Goal: Transaction & Acquisition: Subscribe to service/newsletter

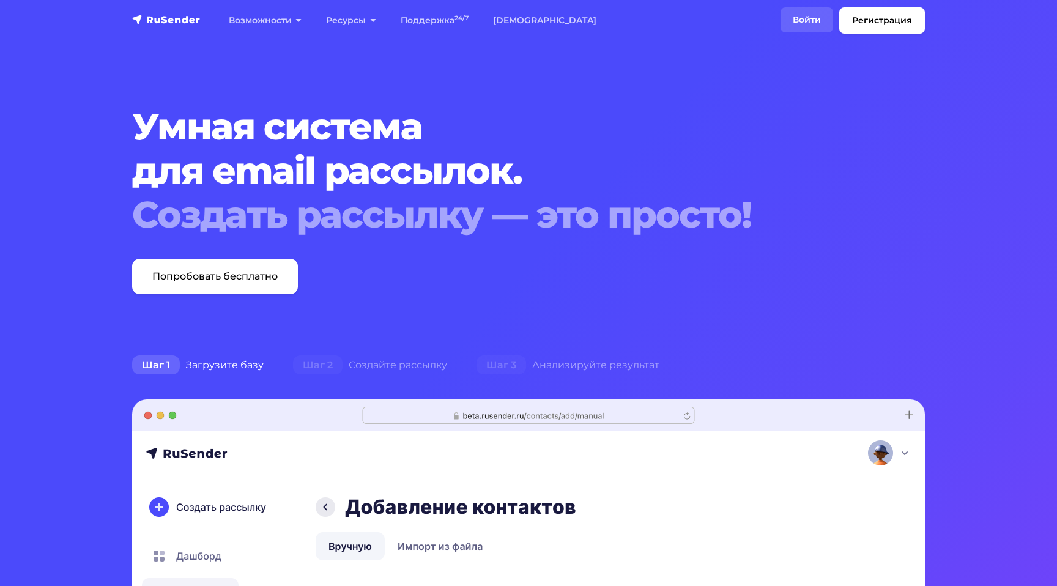
click at [805, 27] on link "Войти" at bounding box center [807, 19] width 53 height 25
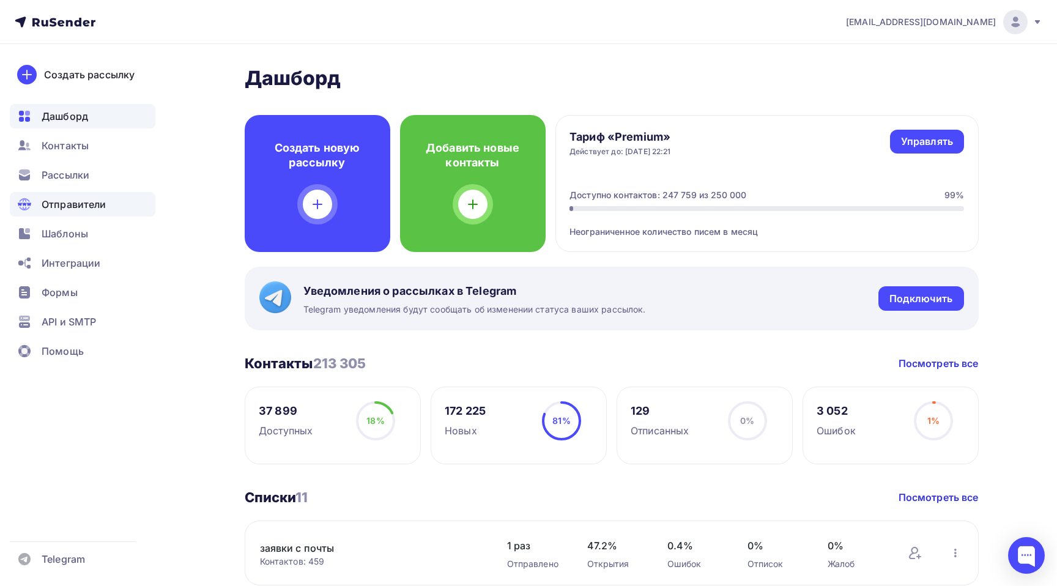
click at [74, 201] on span "Отправители" at bounding box center [74, 204] width 65 height 15
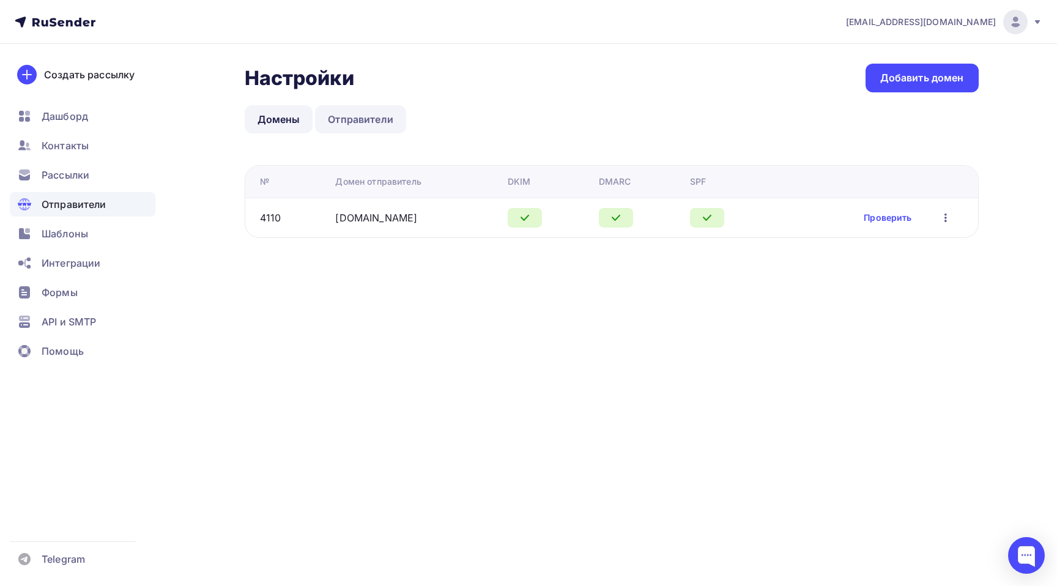
click at [384, 115] on link "Отправители" at bounding box center [360, 119] width 91 height 28
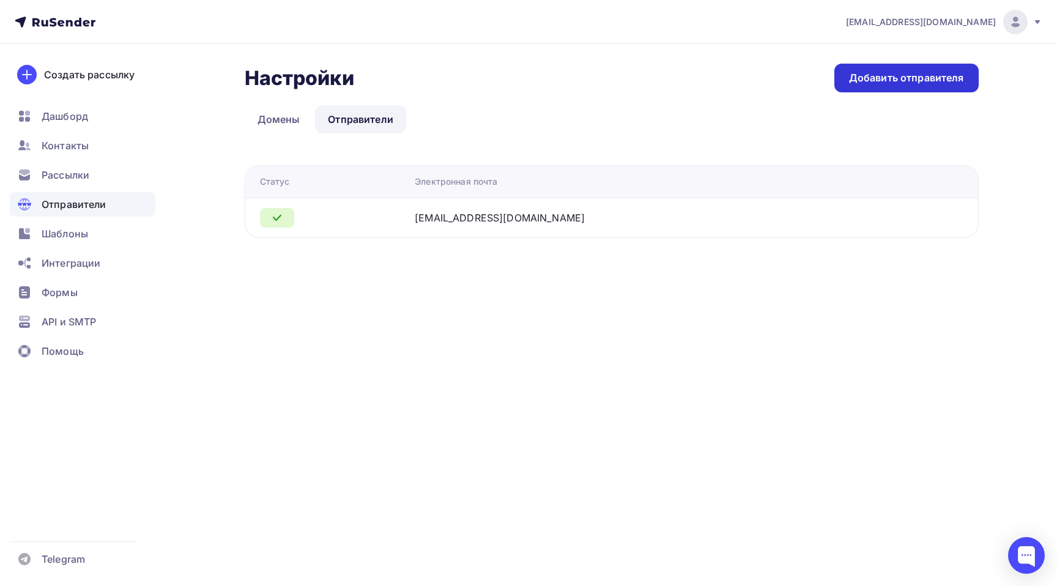
click at [909, 84] on div "Добавить отправителя" at bounding box center [906, 78] width 115 height 14
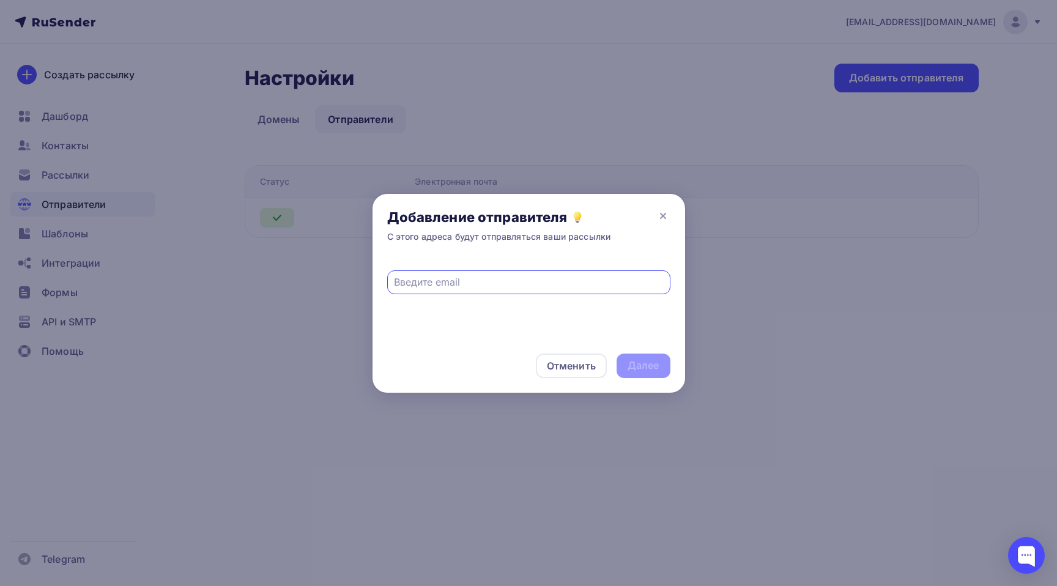
click at [467, 286] on input "text" at bounding box center [528, 282] width 269 height 15
type input "info@d-seminar.ru"
click at [643, 367] on div "Далее" at bounding box center [644, 366] width 32 height 14
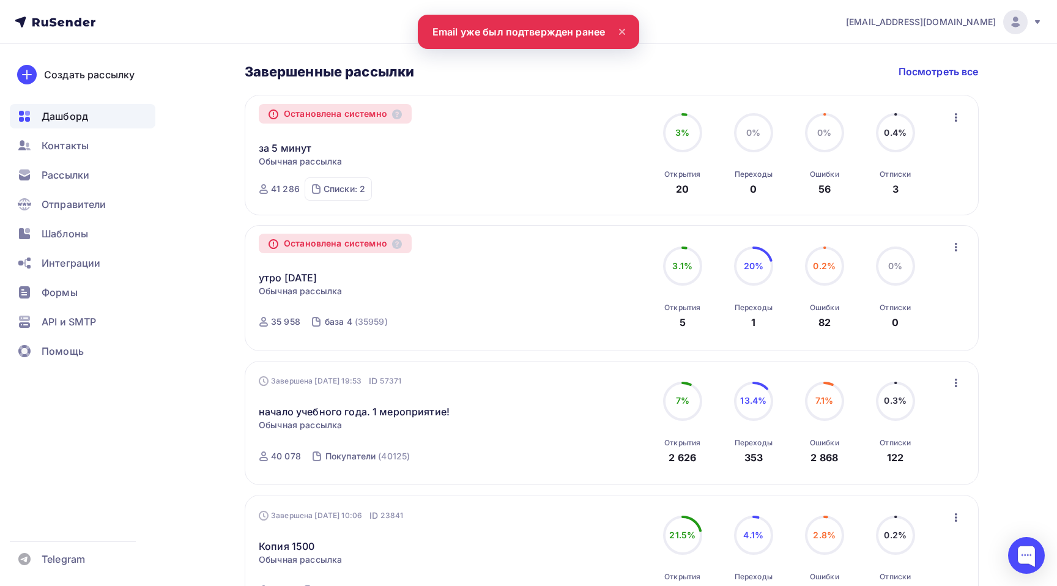
scroll to position [813, 0]
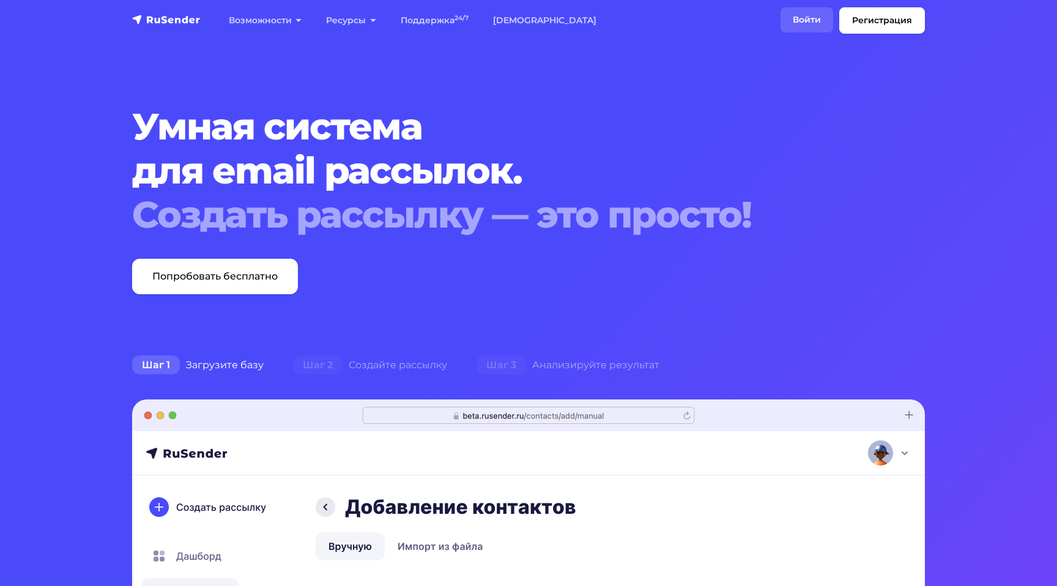
click at [802, 19] on link "Войти" at bounding box center [807, 19] width 53 height 25
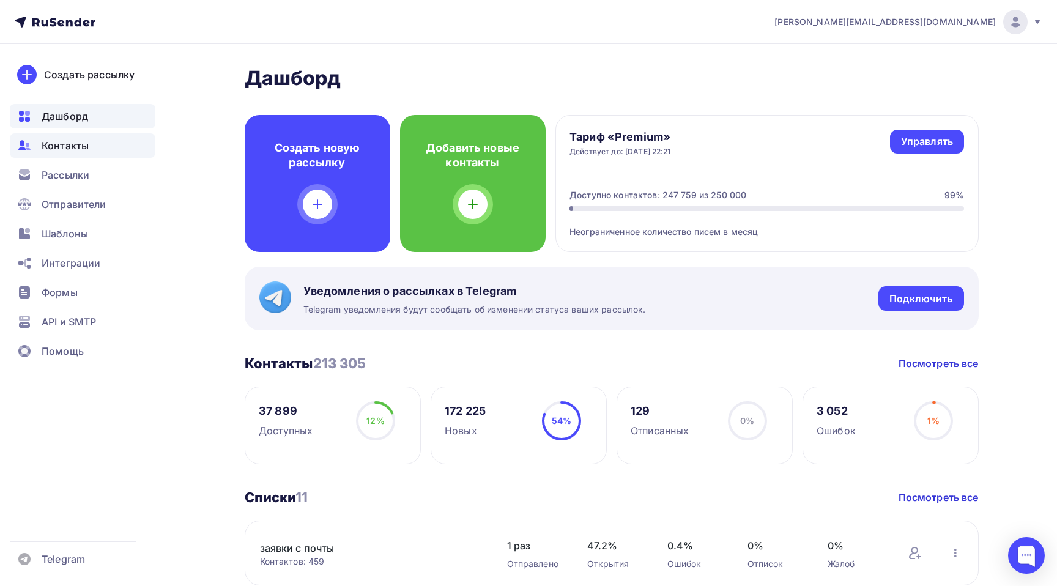
click at [97, 141] on div "Контакты" at bounding box center [83, 145] width 146 height 24
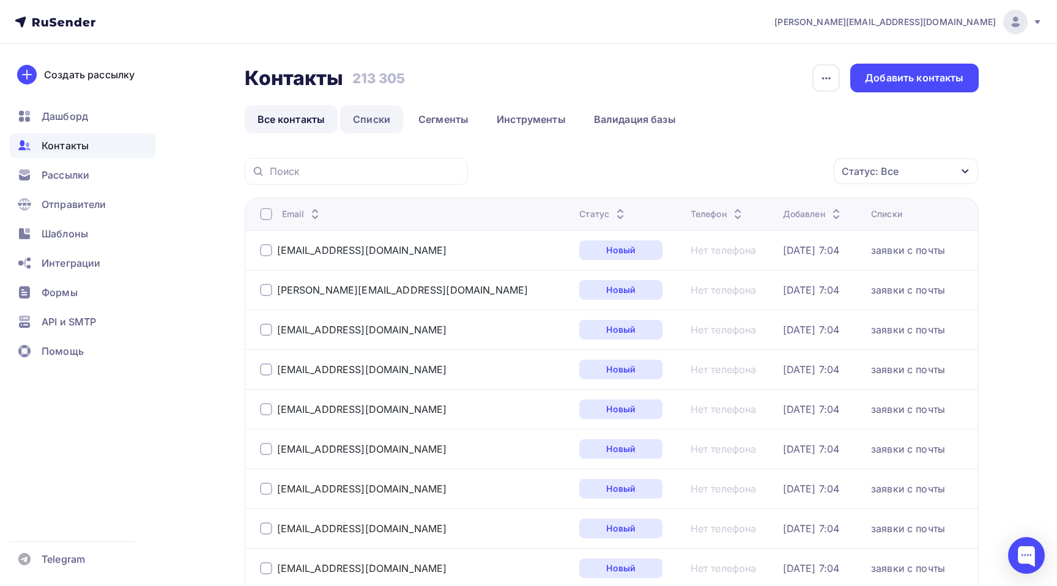
click at [384, 122] on link "Списки" at bounding box center [371, 119] width 63 height 28
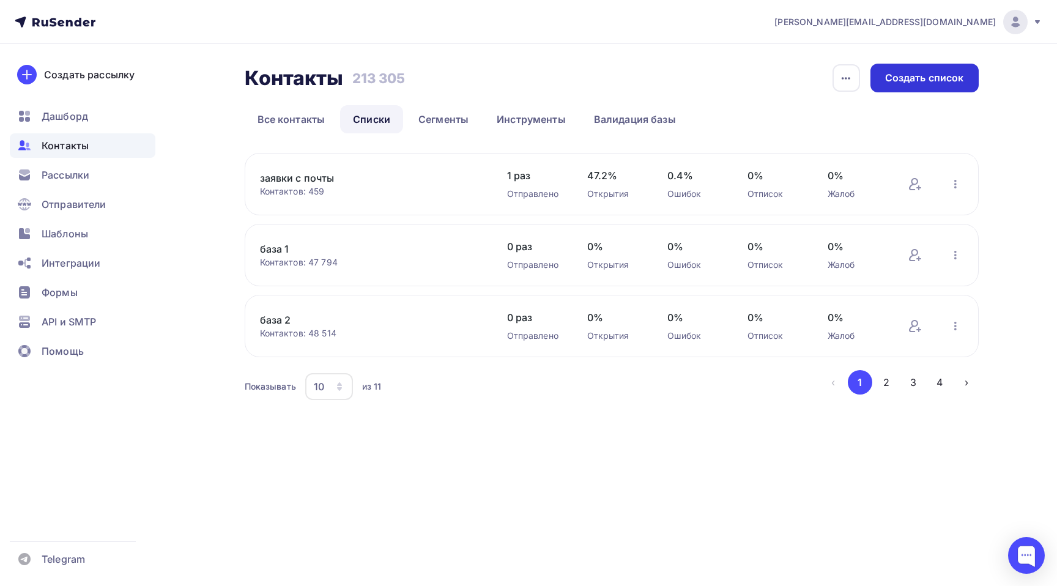
click at [958, 76] on div "Создать список" at bounding box center [924, 78] width 79 height 14
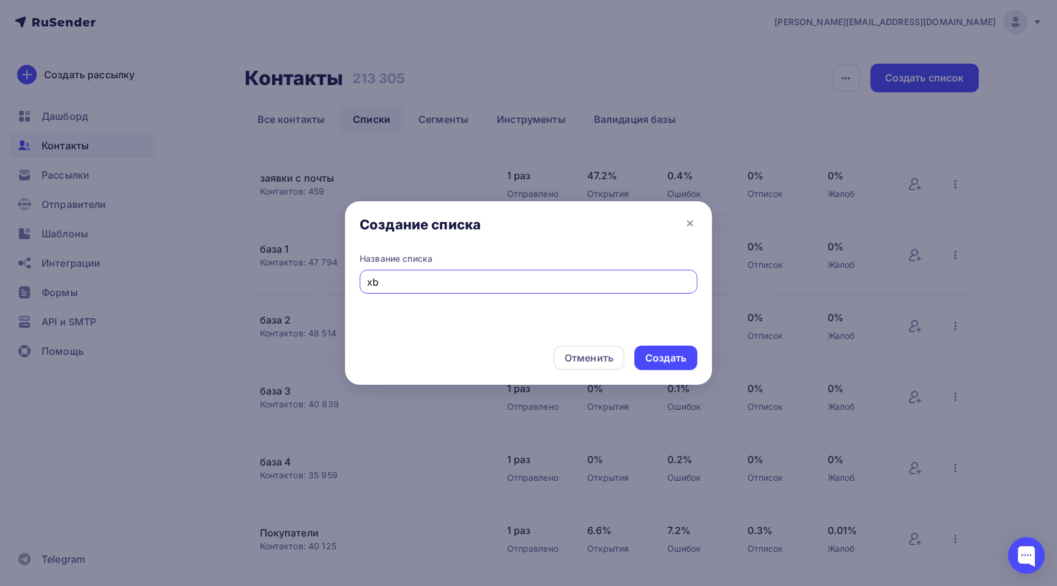
type input "x"
type input "чисто 1"
click at [670, 359] on div "Создать" at bounding box center [666, 358] width 41 height 14
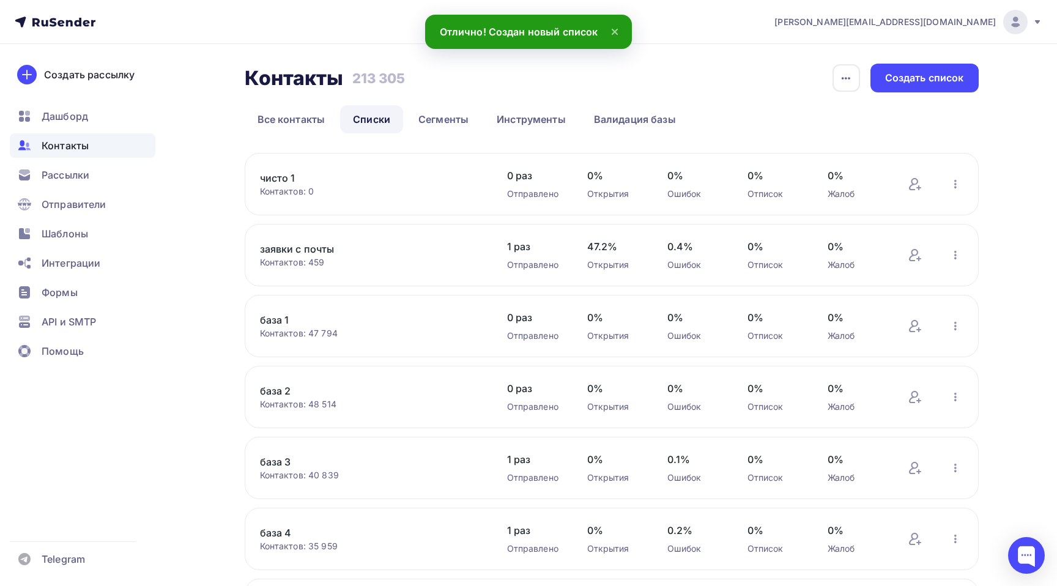
click at [287, 181] on link "чисто 1" at bounding box center [364, 178] width 208 height 15
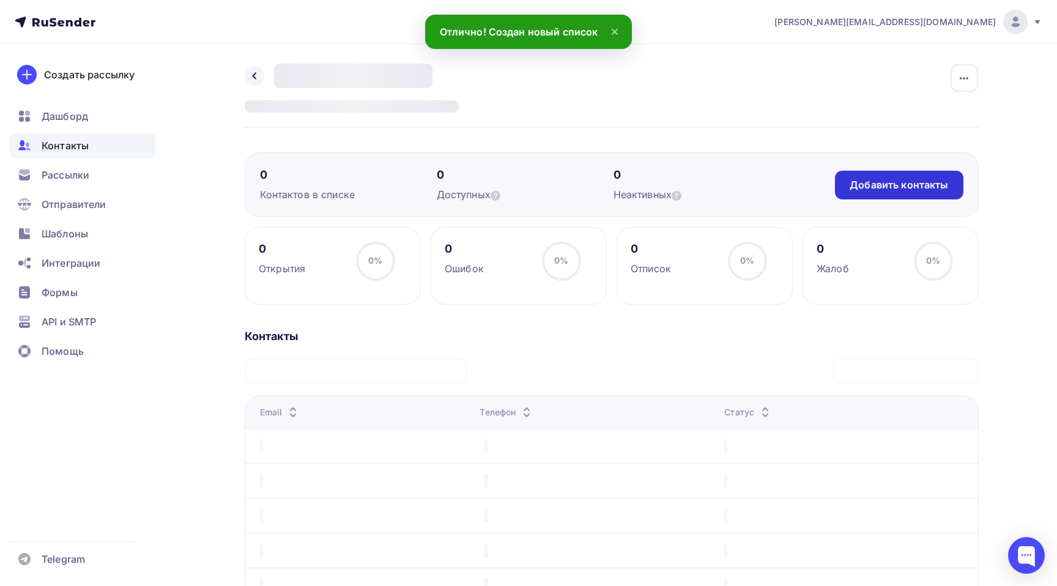
click at [906, 187] on div "Добавить контакты" at bounding box center [899, 185] width 99 height 14
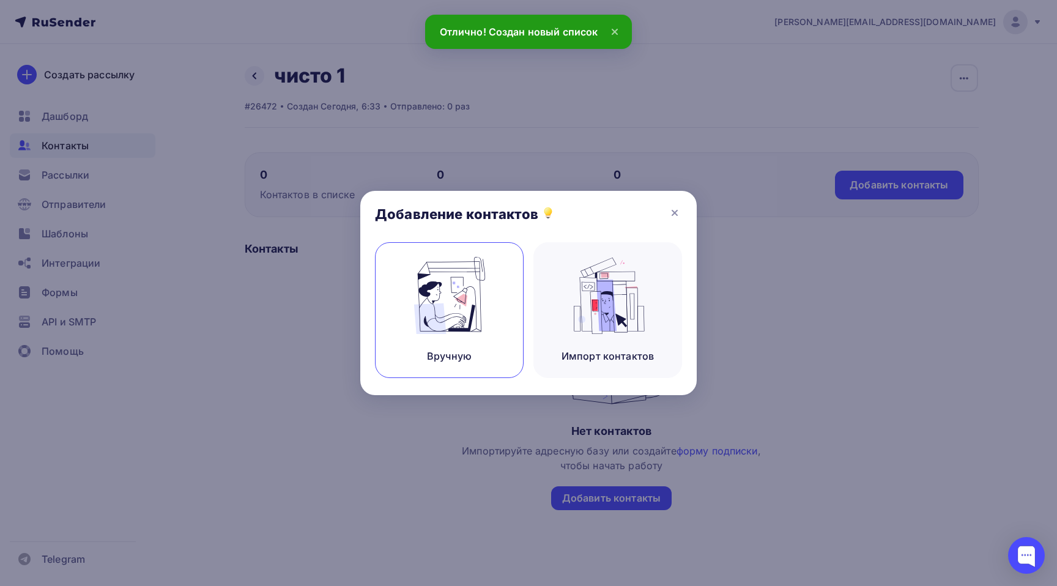
click at [484, 310] on img at bounding box center [450, 295] width 82 height 77
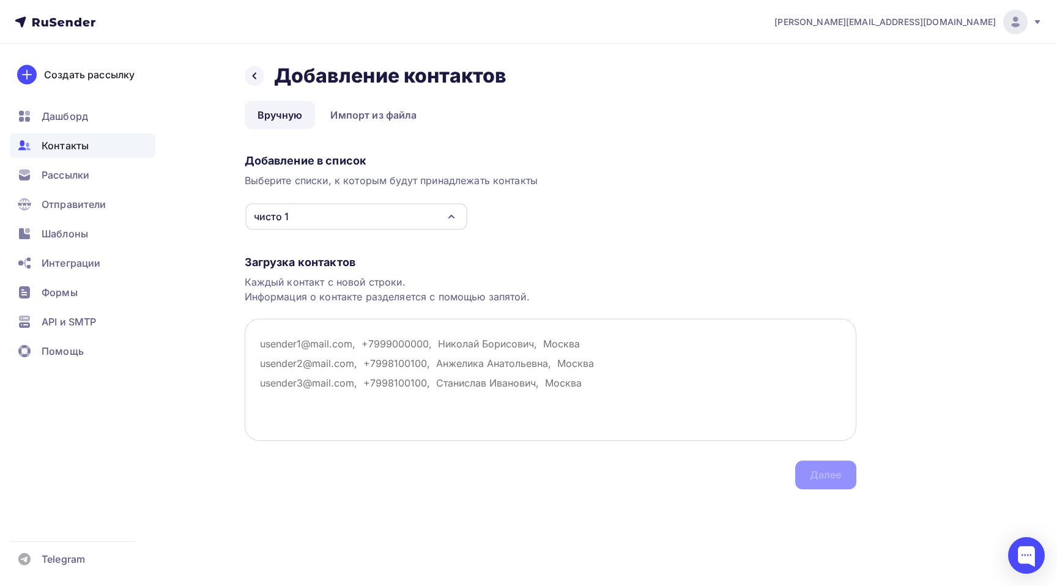
click at [341, 393] on textarea at bounding box center [551, 380] width 612 height 122
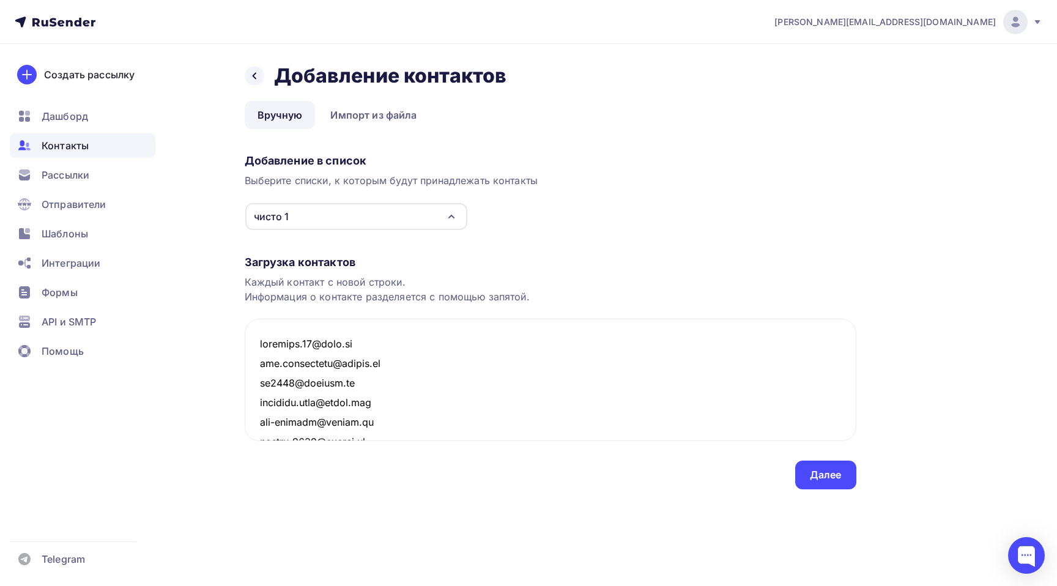
scroll to position [783191, 0]
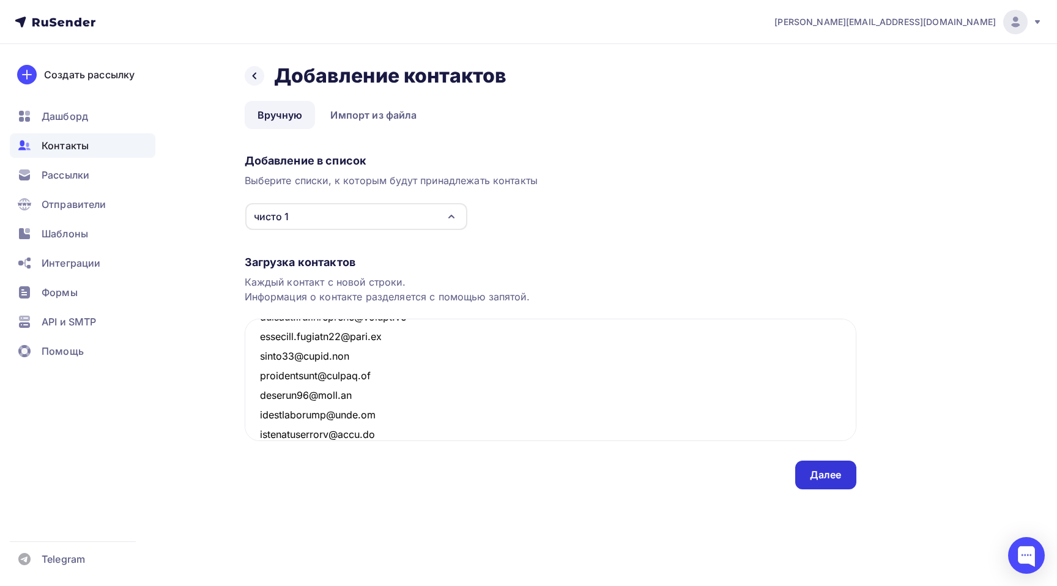
type textarea "klimenko.85@mail.ru tat.gaziyatowa@yandex.ru ds2354@rambler.ru natalina.karp@gm…"
click at [839, 478] on div "Далее" at bounding box center [826, 475] width 32 height 14
click at [835, 480] on div "Далее" at bounding box center [826, 475] width 32 height 14
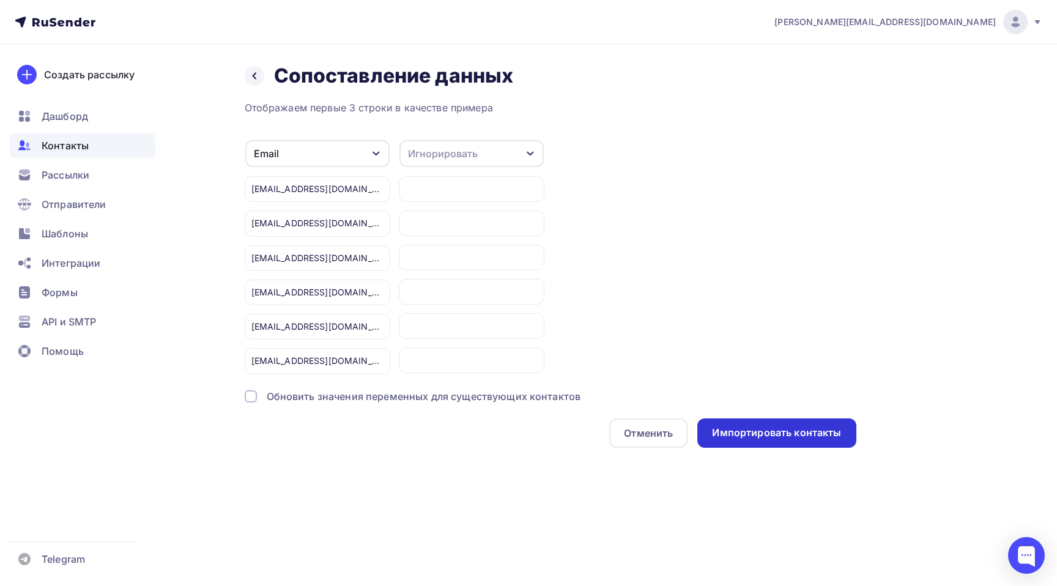
click at [785, 428] on div "Импортировать контакты" at bounding box center [776, 433] width 129 height 14
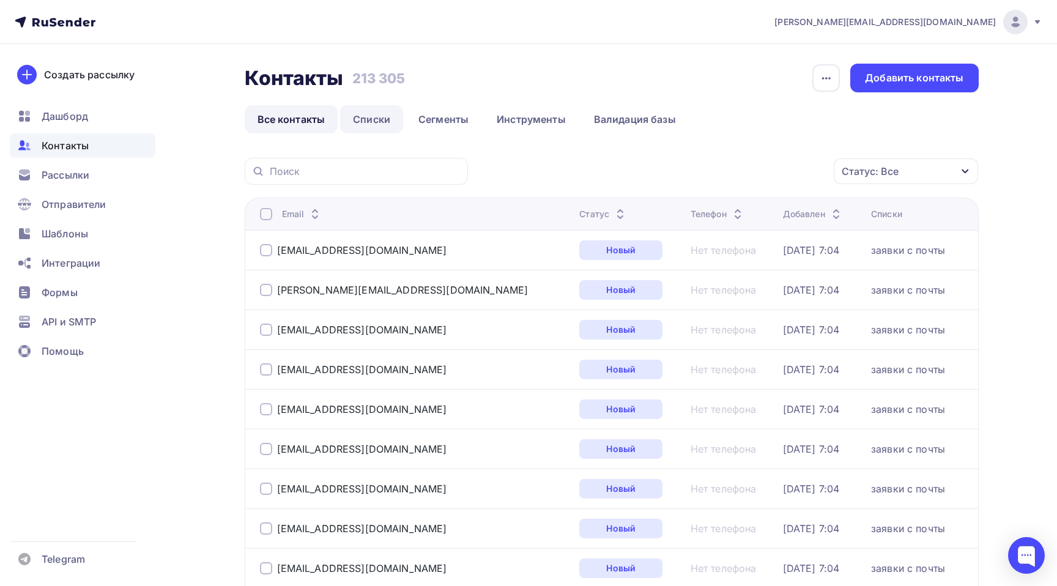
click at [373, 119] on link "Списки" at bounding box center [371, 119] width 63 height 28
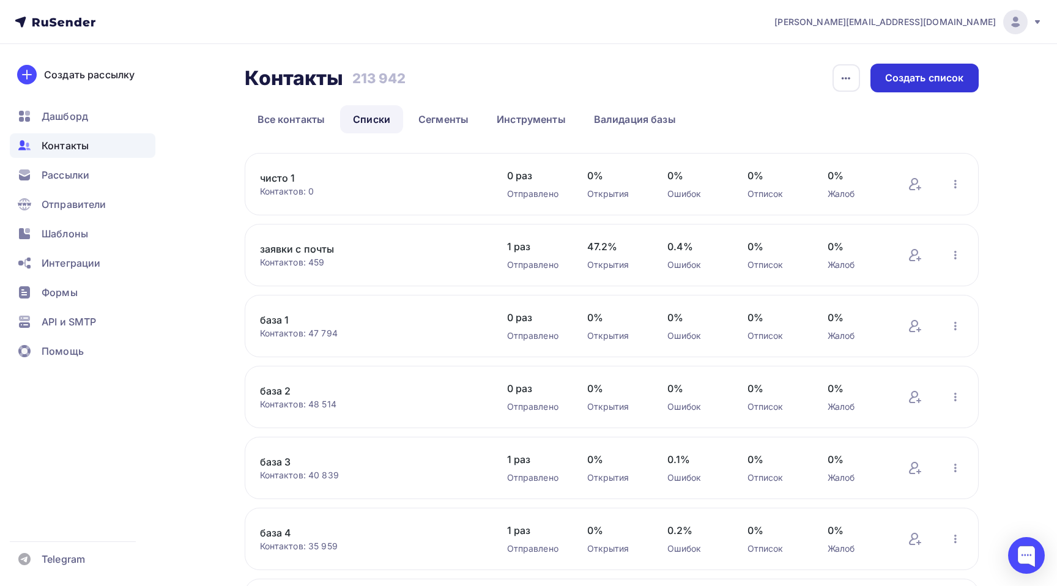
click at [950, 83] on div "Создать список" at bounding box center [924, 78] width 79 height 14
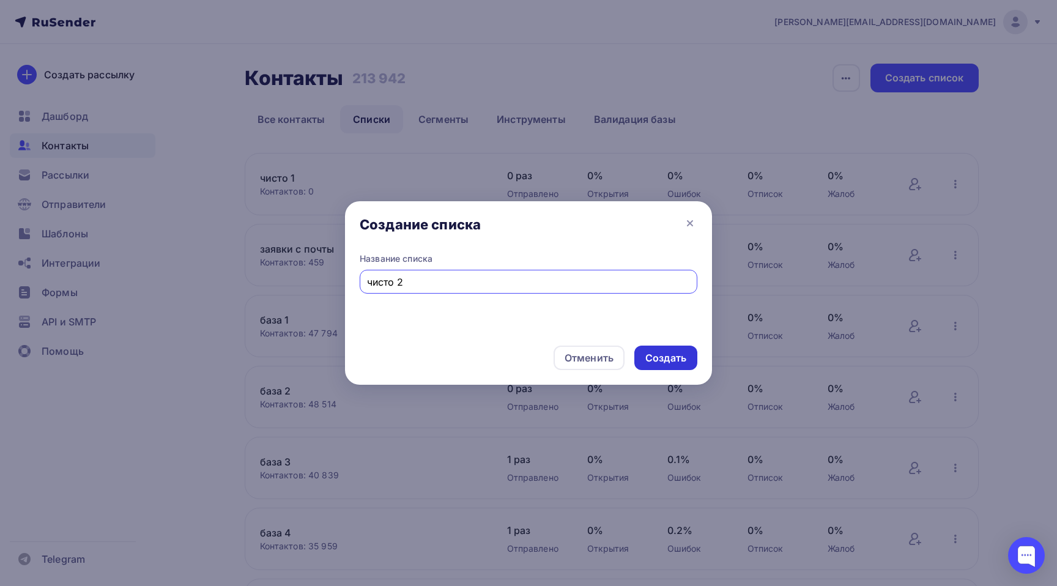
type input "чисто 2"
click at [677, 363] on div "Создать" at bounding box center [666, 358] width 41 height 14
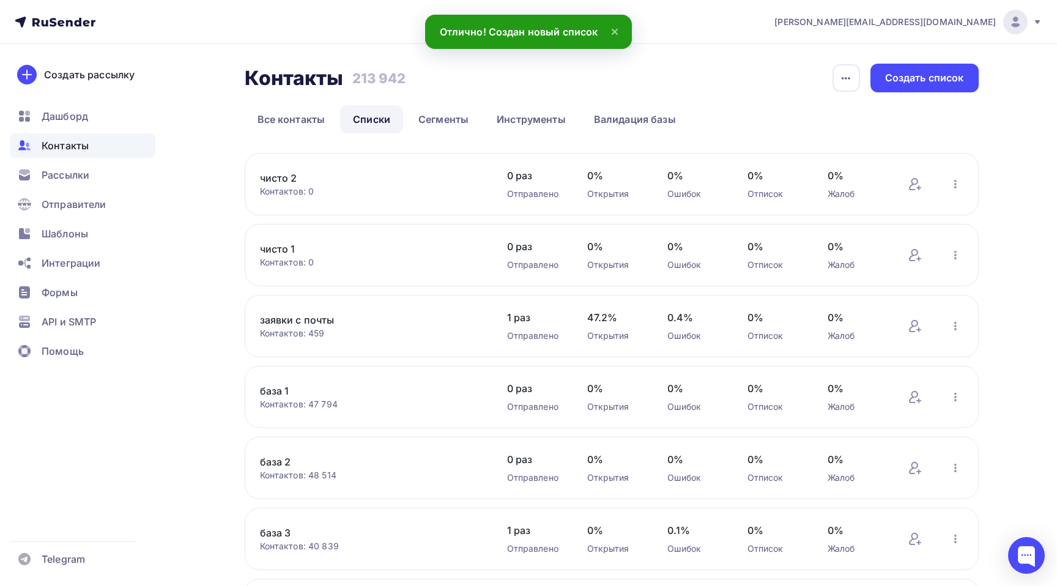
click at [300, 171] on link "чисто 2" at bounding box center [364, 178] width 208 height 15
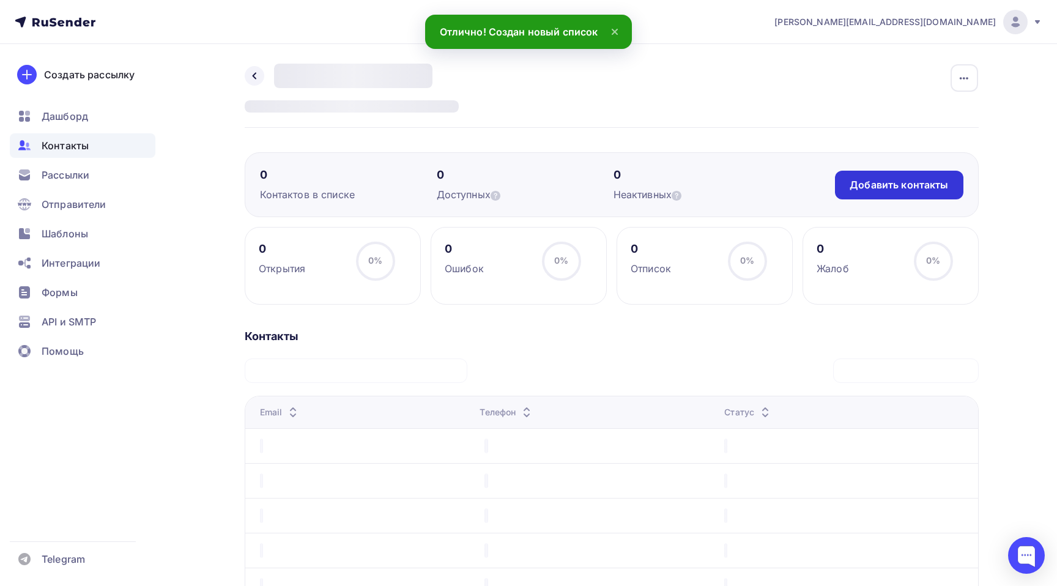
click at [903, 181] on div "Добавить контакты" at bounding box center [899, 185] width 99 height 14
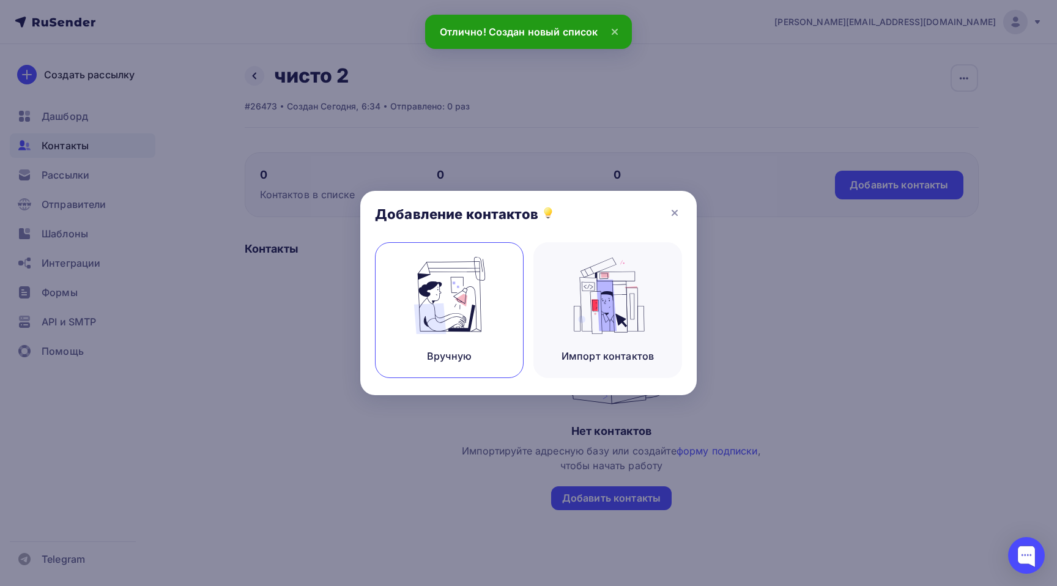
click at [471, 297] on img at bounding box center [450, 295] width 82 height 77
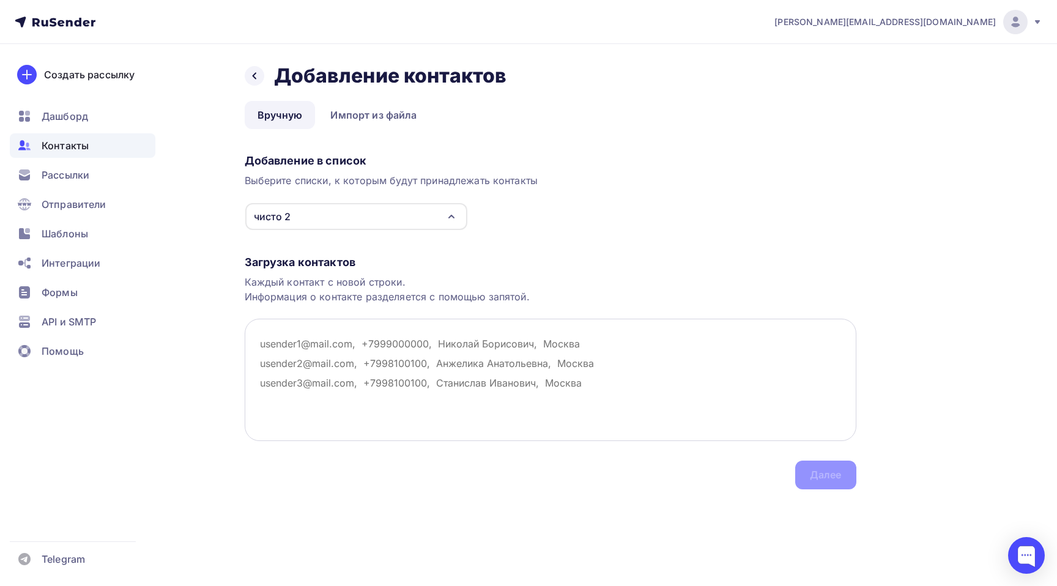
click at [386, 356] on textarea at bounding box center [551, 380] width 612 height 122
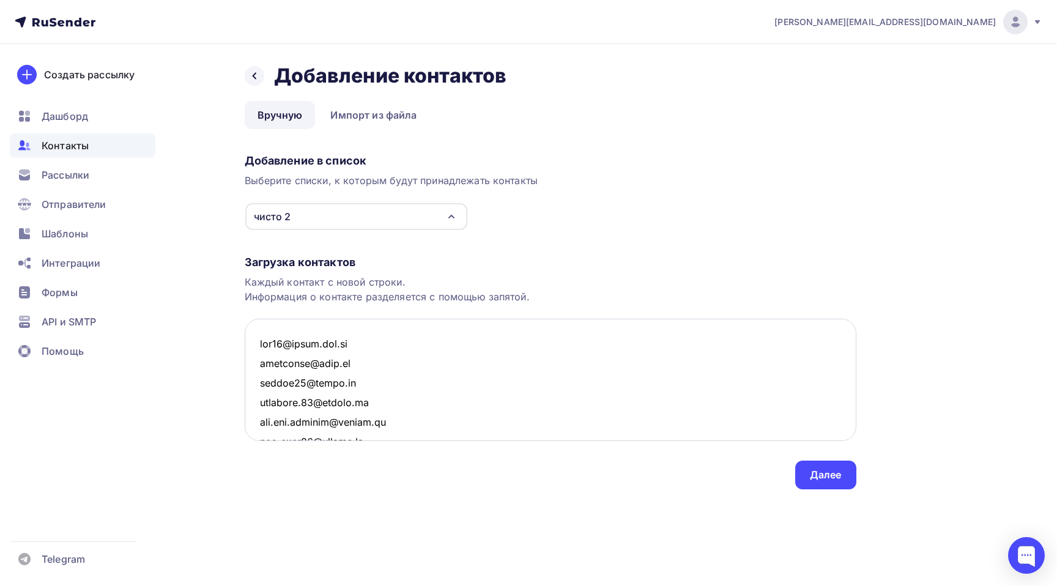
scroll to position [783191, 0]
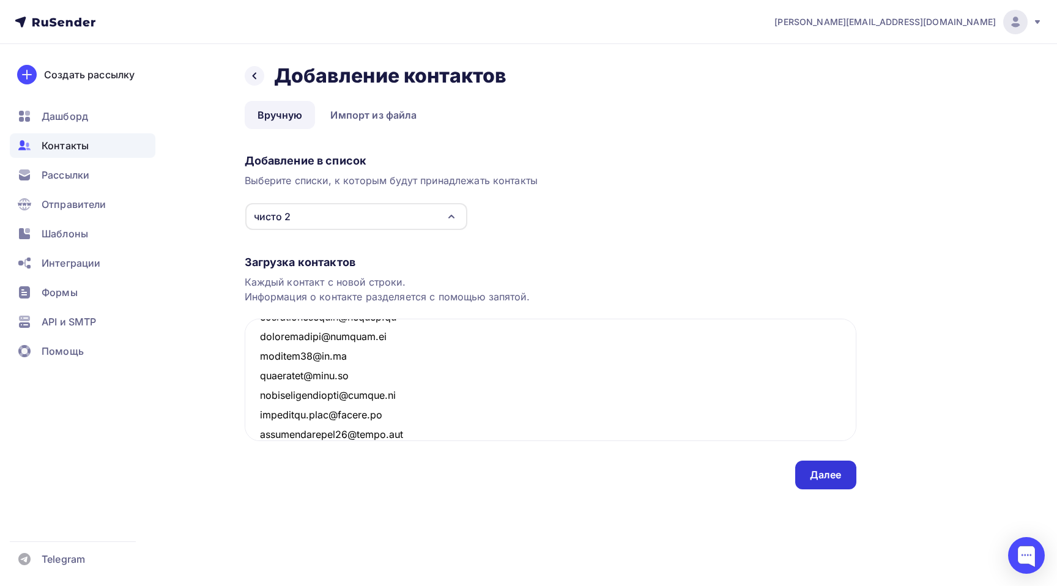
type textarea "ddu54@minsk.edu.by dsjagodka@mail.ru raduga31@inbox.ru mishutka.34@yandex.ru de…"
click at [815, 471] on div "Далее" at bounding box center [826, 475] width 32 height 14
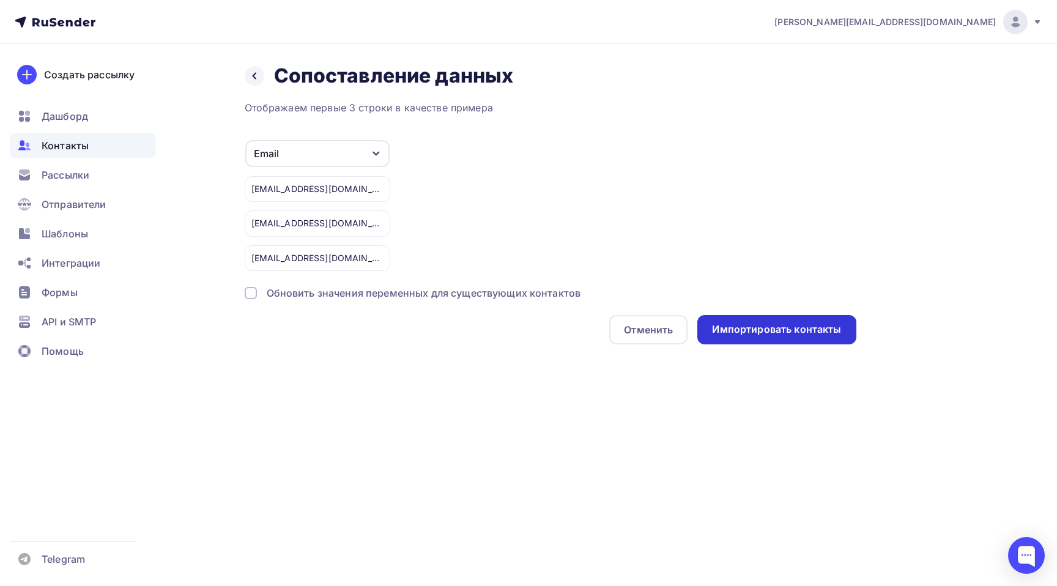
click at [780, 333] on div "Импортировать контакты" at bounding box center [776, 329] width 129 height 14
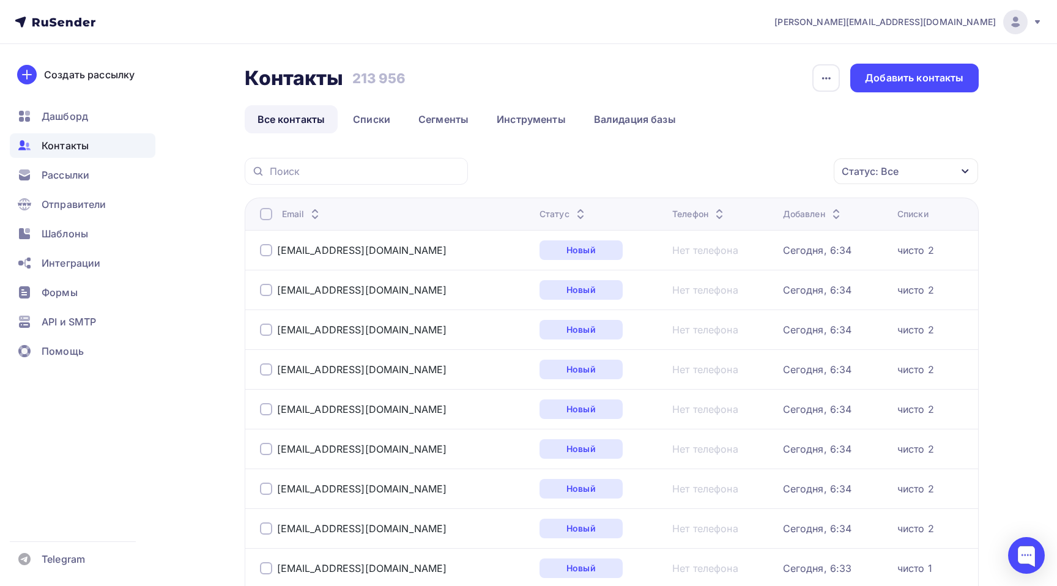
click at [381, 125] on link "Списки" at bounding box center [371, 119] width 63 height 28
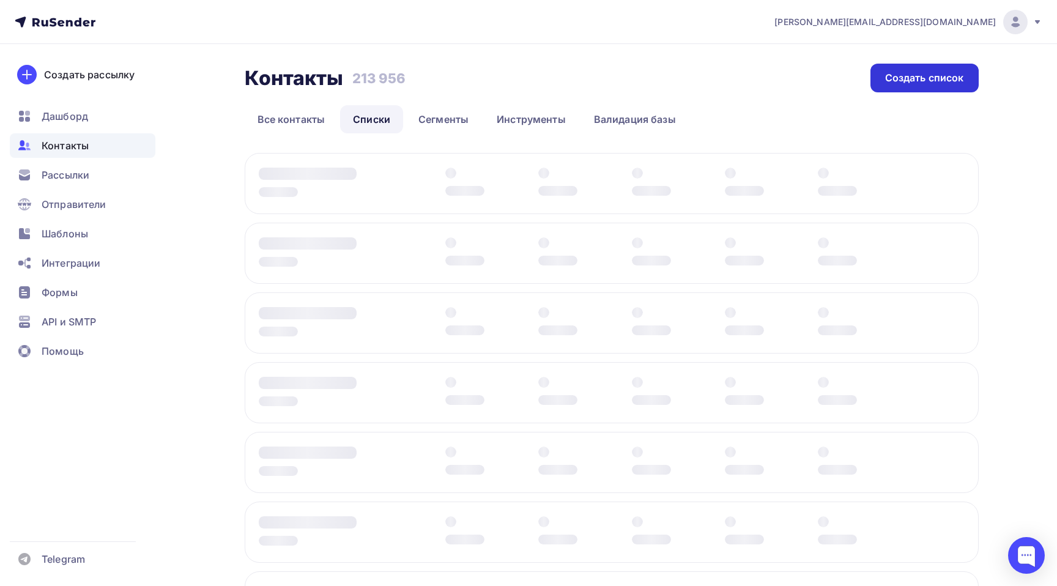
click at [911, 75] on div "Создать список" at bounding box center [924, 78] width 79 height 14
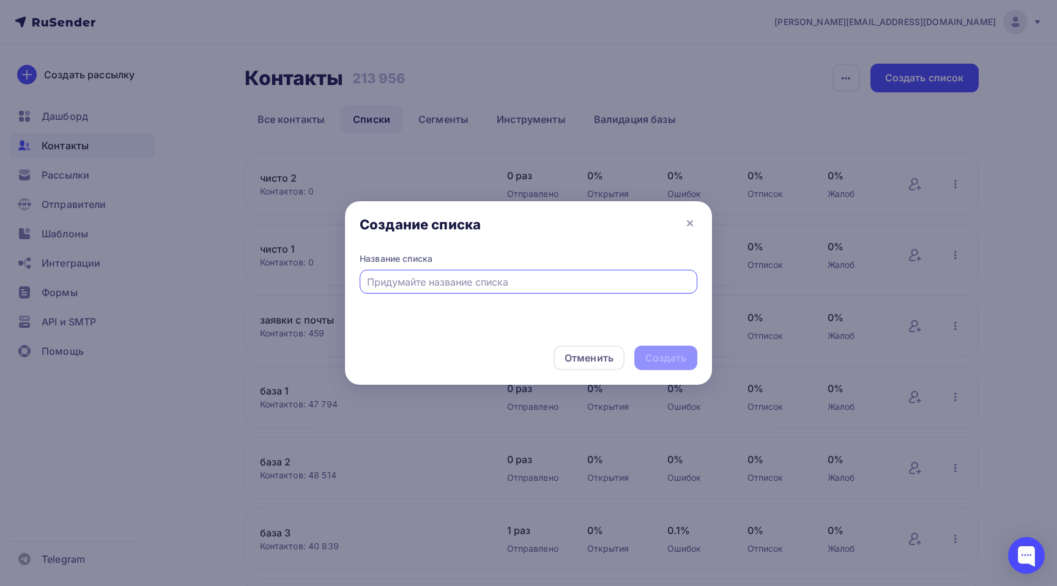
click at [404, 288] on input "text" at bounding box center [529, 282] width 324 height 15
type input "чисто 3"
click at [677, 366] on div "Создать" at bounding box center [666, 358] width 63 height 24
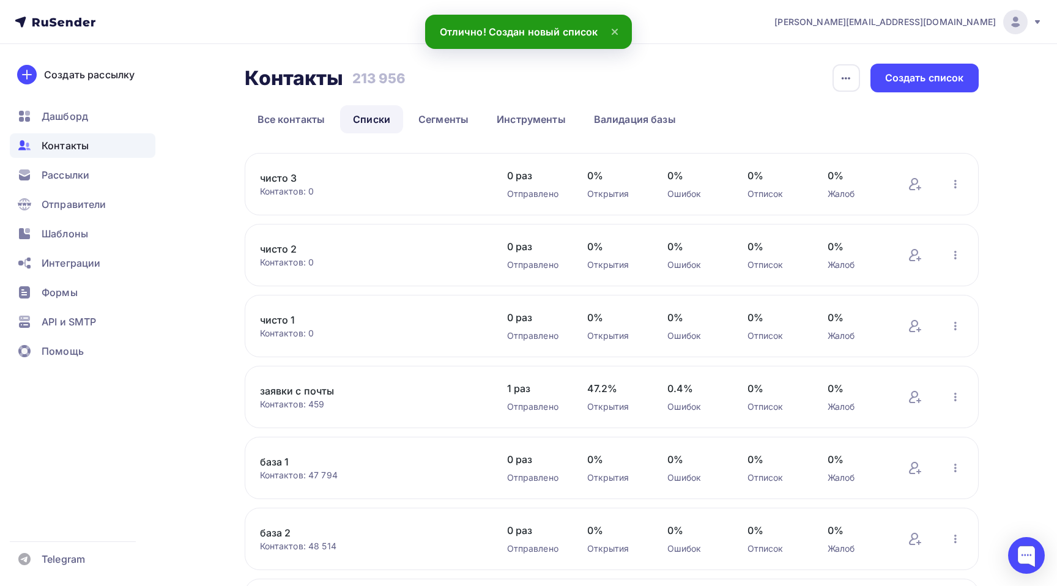
click at [283, 185] on link "чисто 3" at bounding box center [364, 178] width 208 height 15
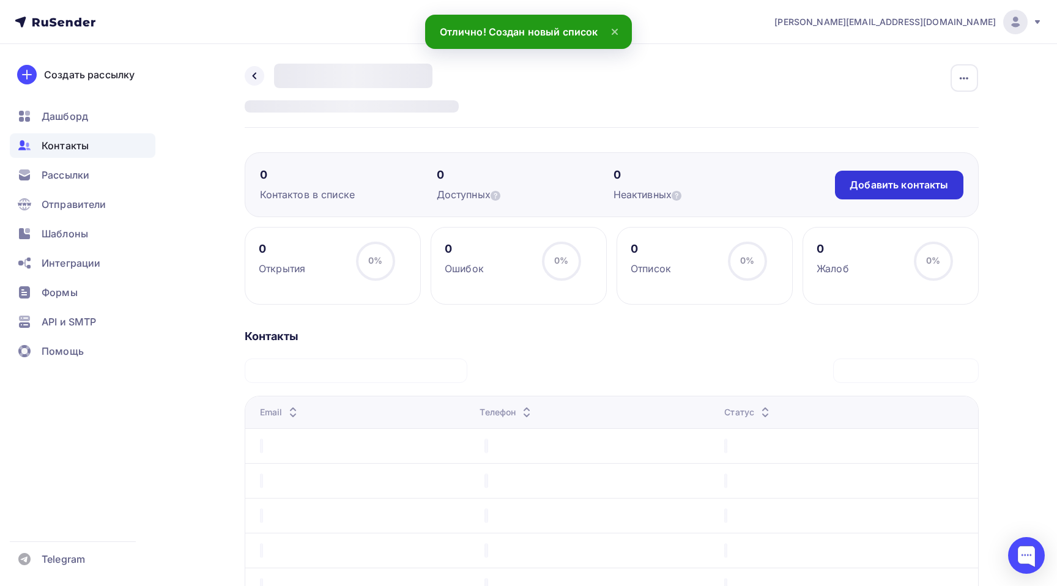
click at [876, 174] on div "Добавить контакты" at bounding box center [899, 185] width 128 height 29
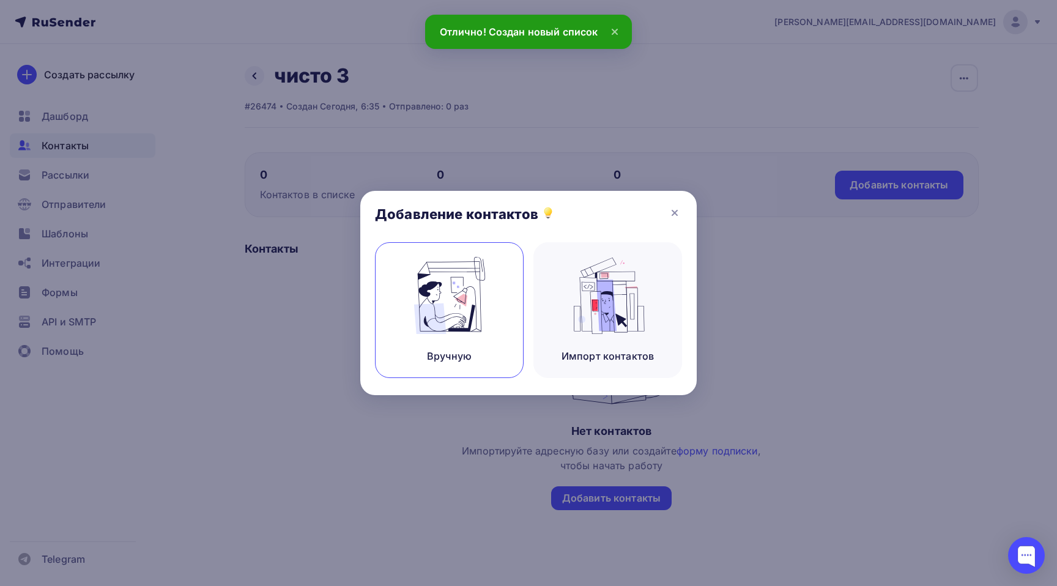
click at [449, 297] on img at bounding box center [450, 295] width 82 height 77
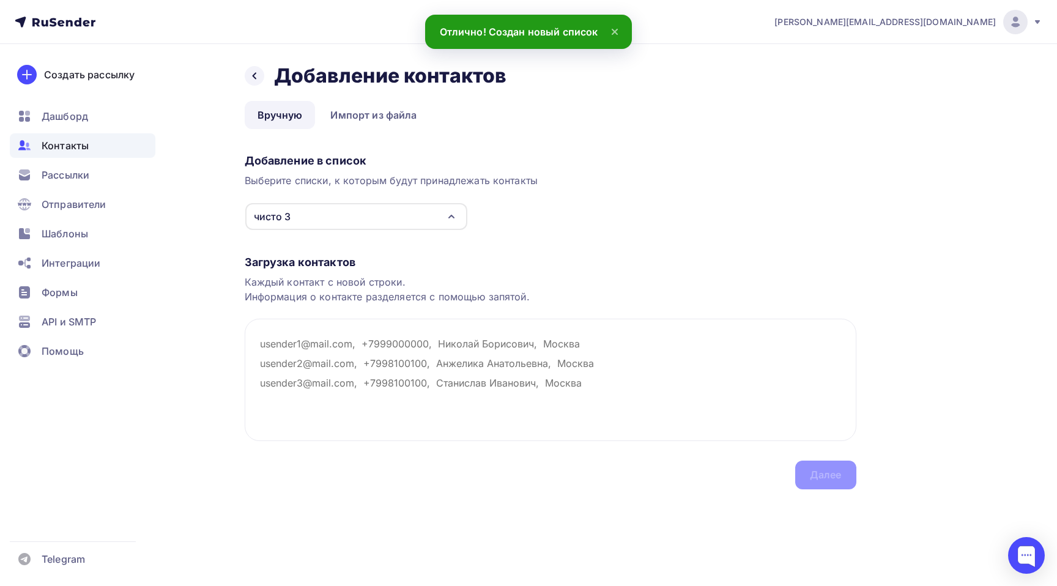
drag, startPoint x: 475, startPoint y: 263, endPoint x: 469, endPoint y: 279, distance: 17.8
click at [475, 263] on div "Загрузка контактов" at bounding box center [551, 262] width 612 height 15
click at [400, 364] on textarea at bounding box center [551, 380] width 612 height 122
paste textarea "mingaleva_2016@mail.ru pakshis_veronica@mail.ru sshlimmer@yandex.ru tikhonovska…"
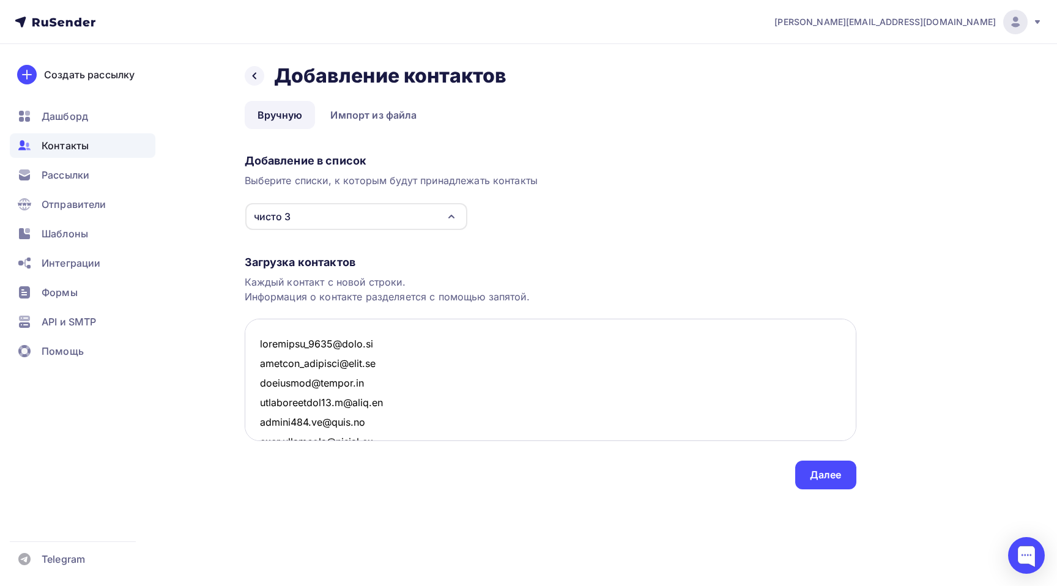
scroll to position [812918, 0]
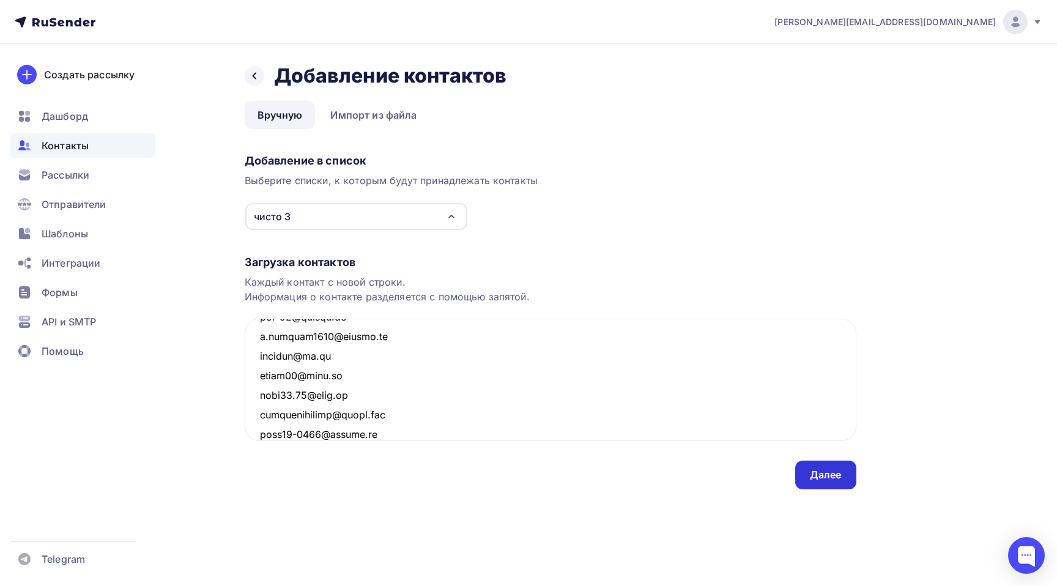
type textarea "mingaleva_2016@mail.ru pakshis_veronica@mail.ru sshlimmer@yandex.ru tikhonovska…"
click at [822, 473] on div "Далее" at bounding box center [826, 475] width 32 height 14
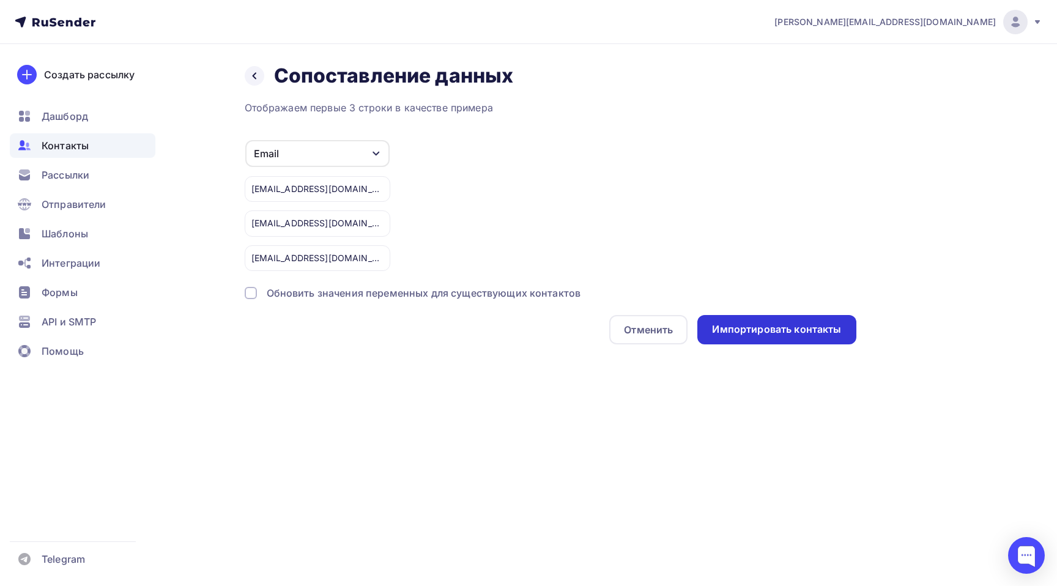
click at [781, 327] on div "Импортировать контакты" at bounding box center [776, 329] width 129 height 14
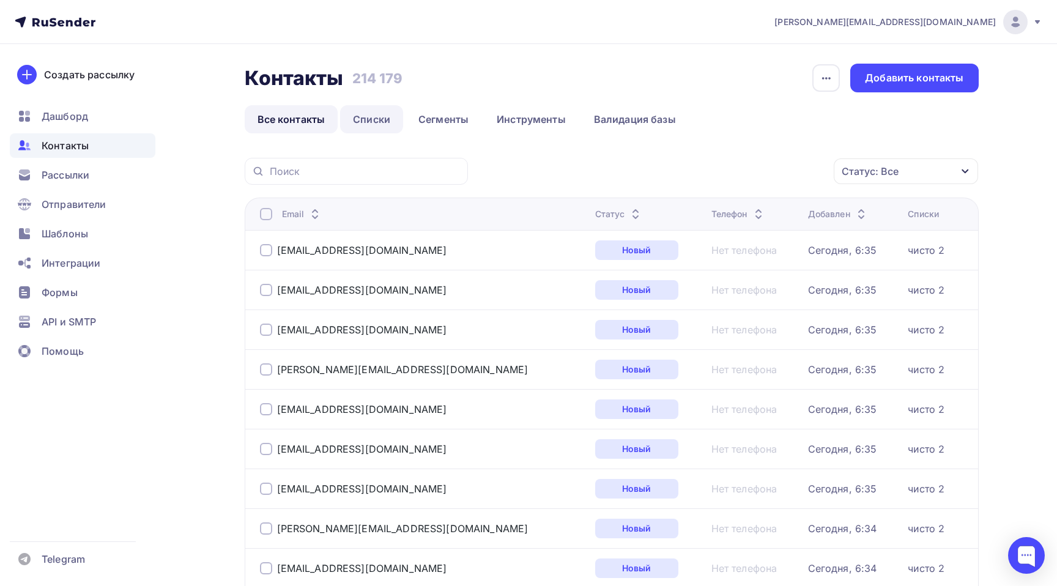
click at [368, 116] on link "Списки" at bounding box center [371, 119] width 63 height 28
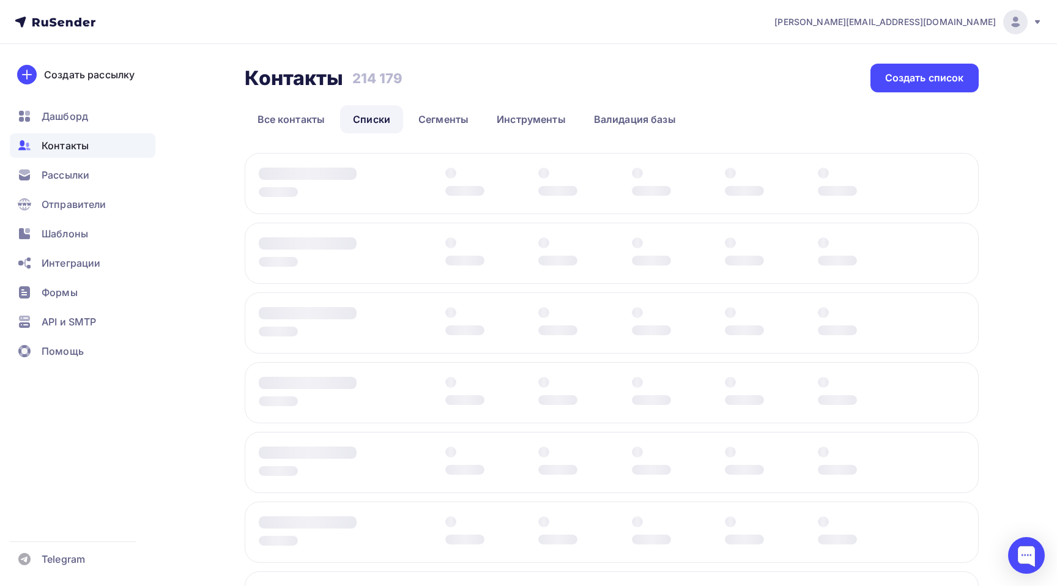
click at [626, 362] on div at bounding box center [612, 392] width 734 height 61
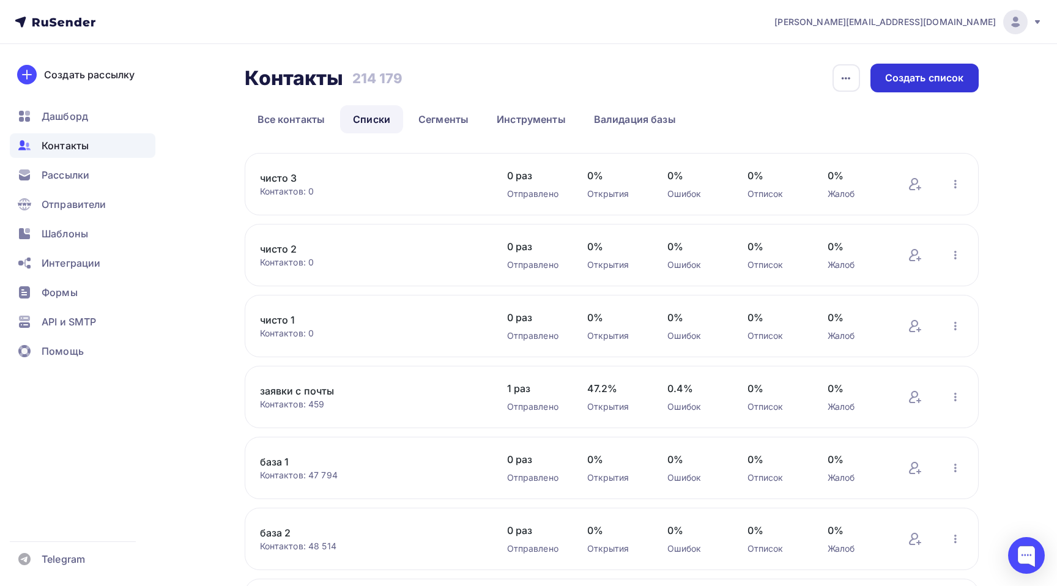
click at [923, 87] on div "Создать список" at bounding box center [925, 78] width 108 height 29
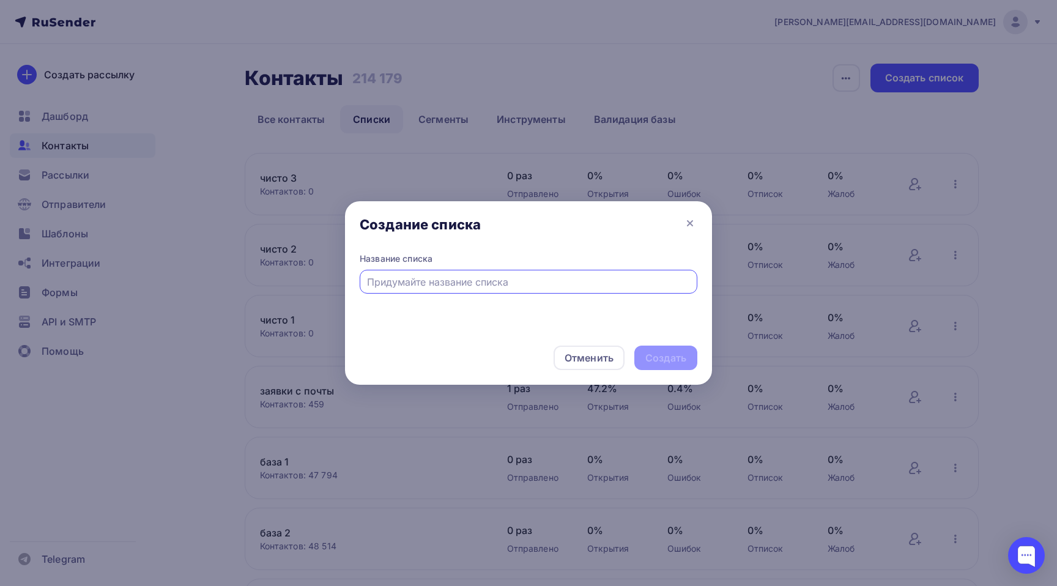
click at [420, 277] on input "text" at bounding box center [529, 282] width 324 height 15
type input "чисто 4"
click at [685, 359] on div "Создать" at bounding box center [666, 358] width 63 height 24
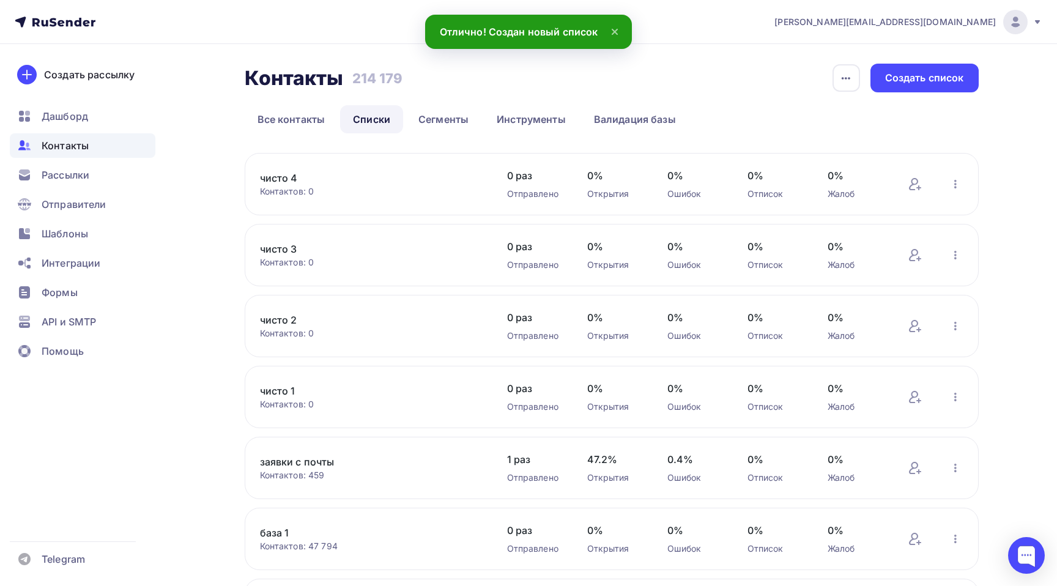
click at [365, 174] on link "чисто 4" at bounding box center [364, 178] width 208 height 15
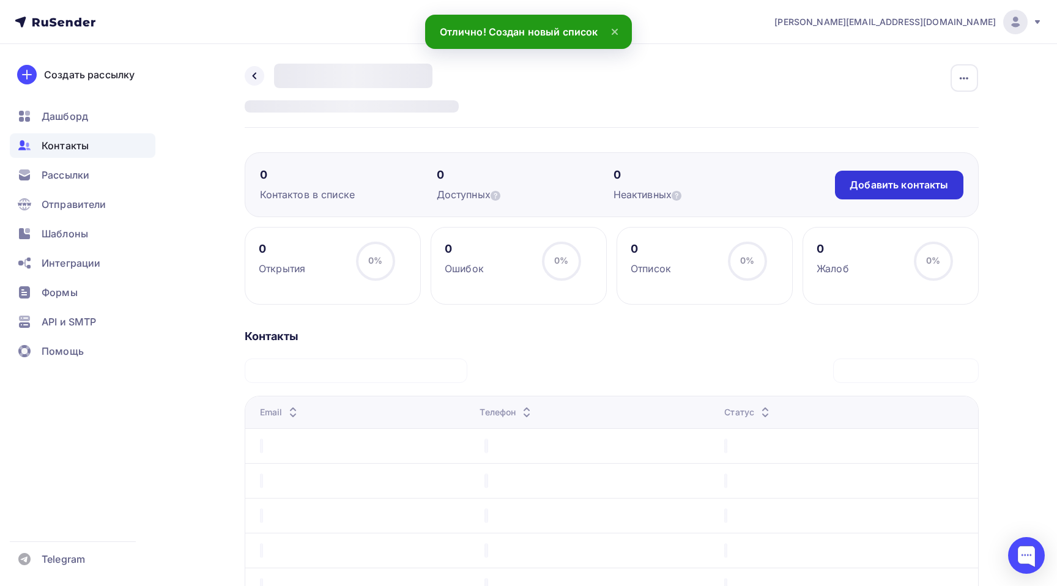
click at [903, 182] on div "Добавить контакты" at bounding box center [899, 185] width 99 height 14
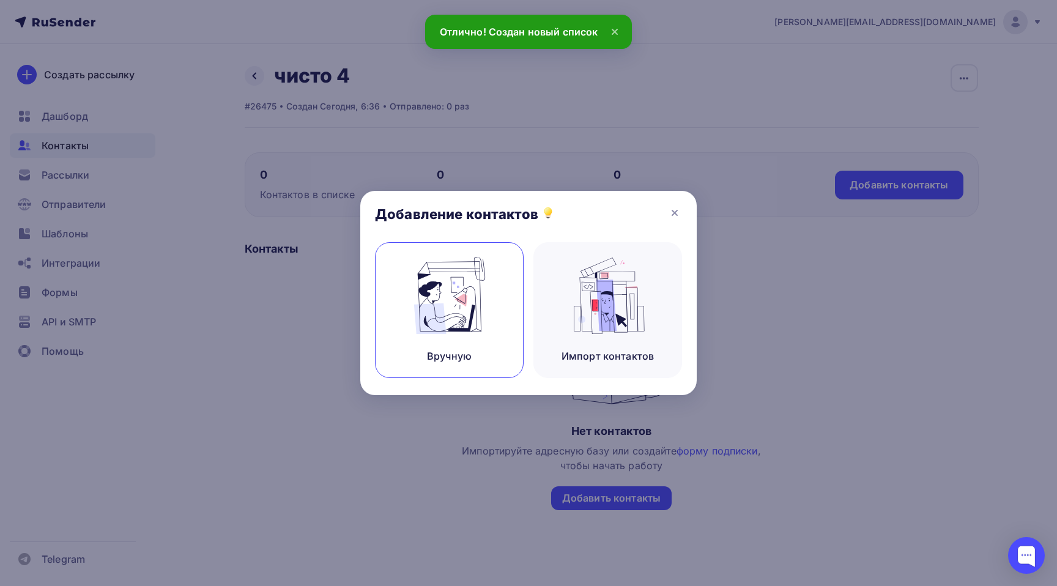
click at [438, 291] on img at bounding box center [450, 295] width 82 height 77
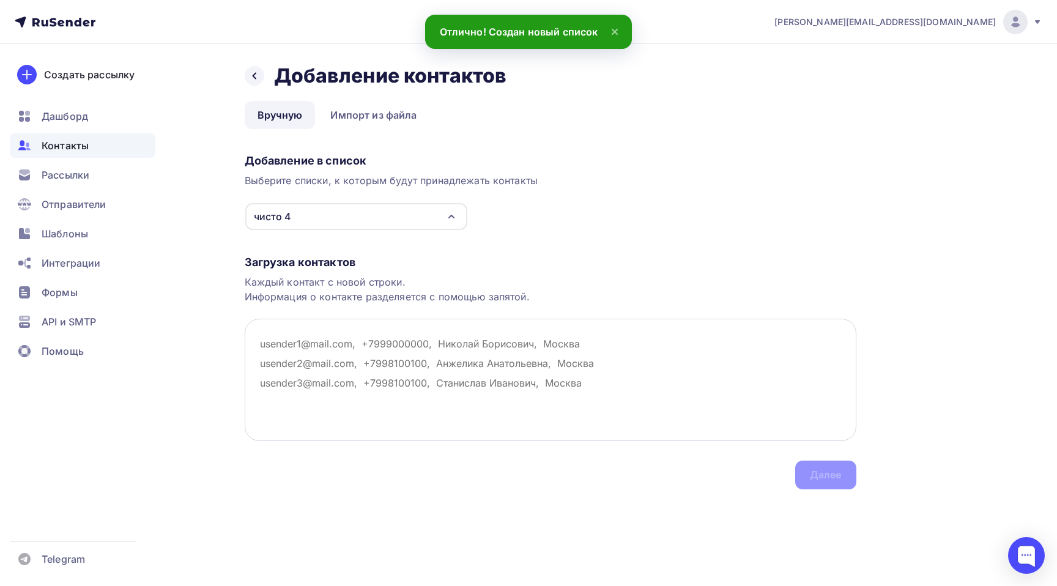
click at [390, 364] on textarea at bounding box center [551, 380] width 612 height 122
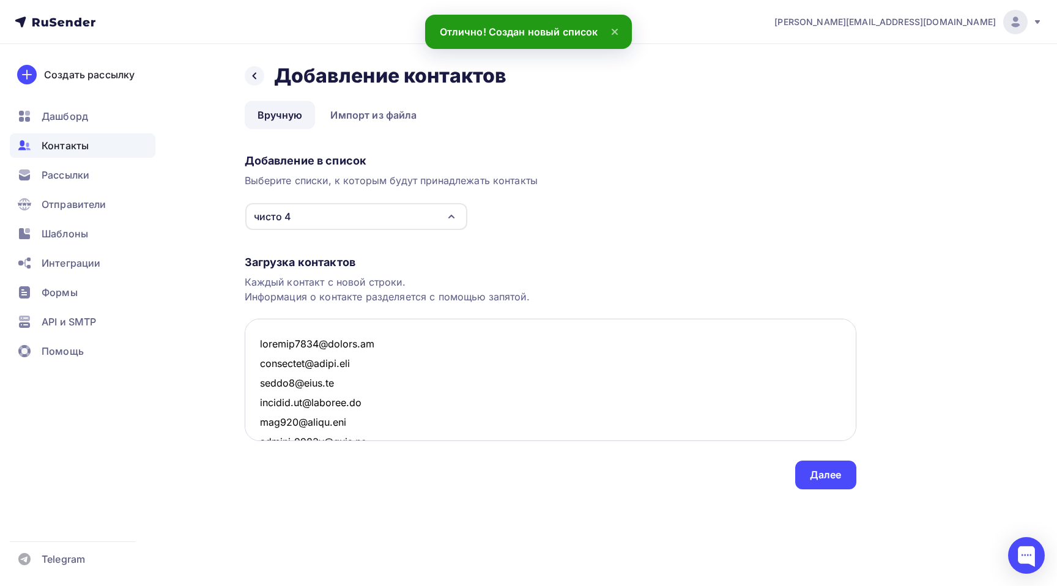
scroll to position [816991, 0]
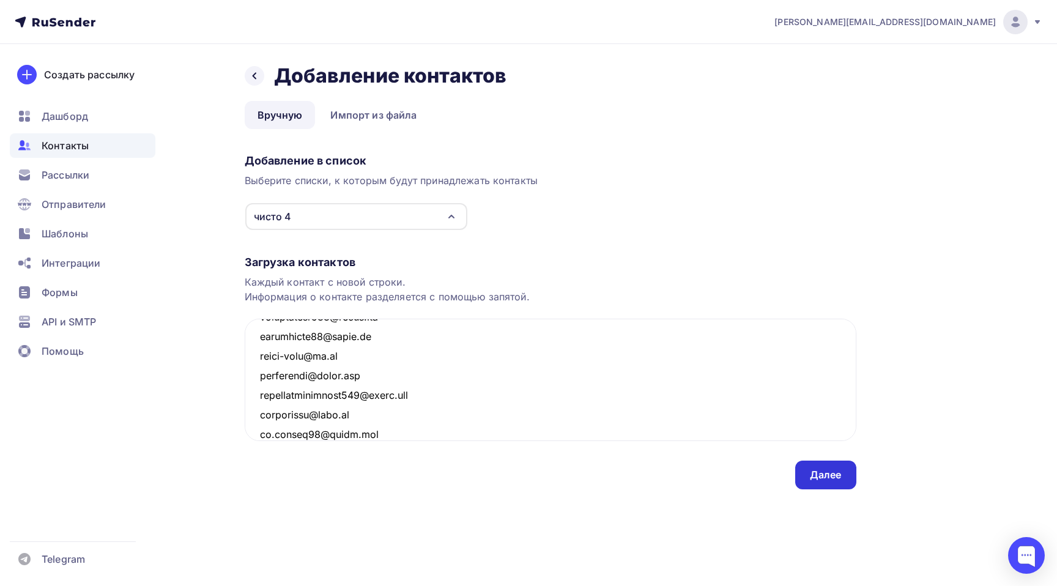
type textarea "vyalova2013@yandex.ru giladadel@gmail.com madoy2@mail.ru bobrova.os@veshsch.ru …"
click at [832, 466] on div "Далее" at bounding box center [826, 475] width 61 height 29
click at [836, 476] on div "Далее" at bounding box center [826, 475] width 32 height 14
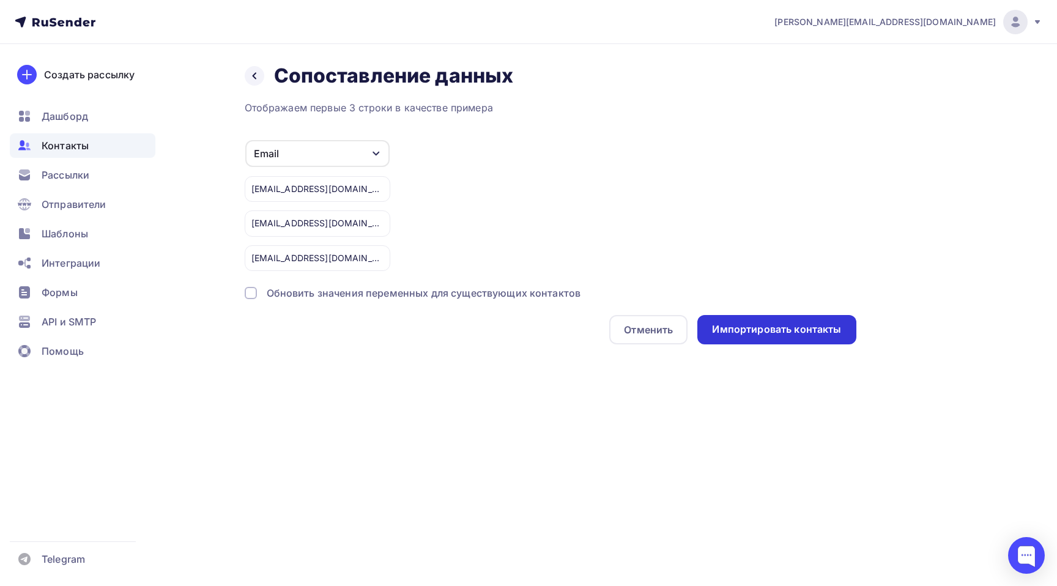
click at [780, 332] on div "Импортировать контакты" at bounding box center [776, 329] width 129 height 14
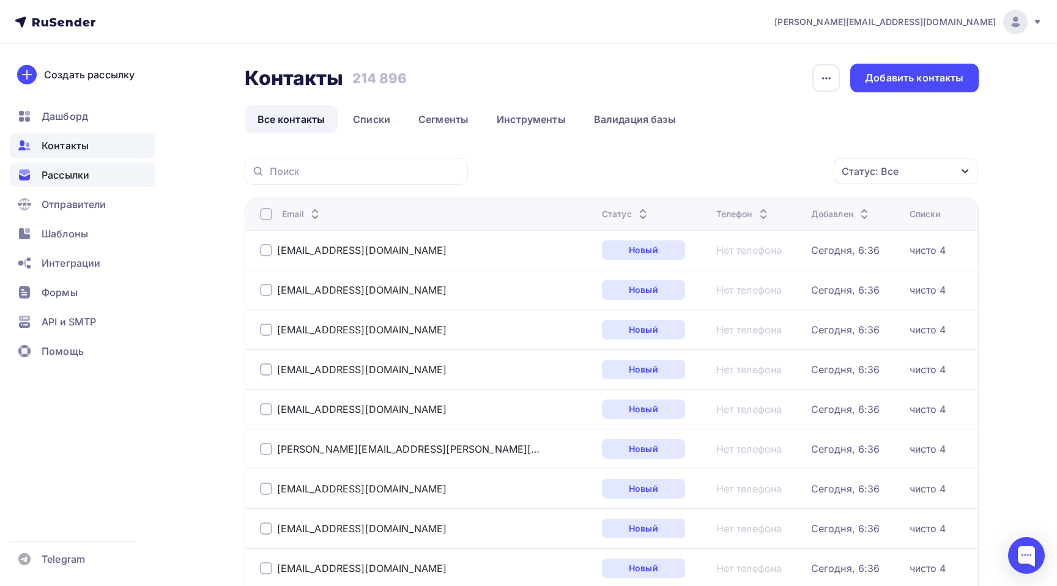
click at [81, 179] on span "Рассылки" at bounding box center [66, 175] width 48 height 15
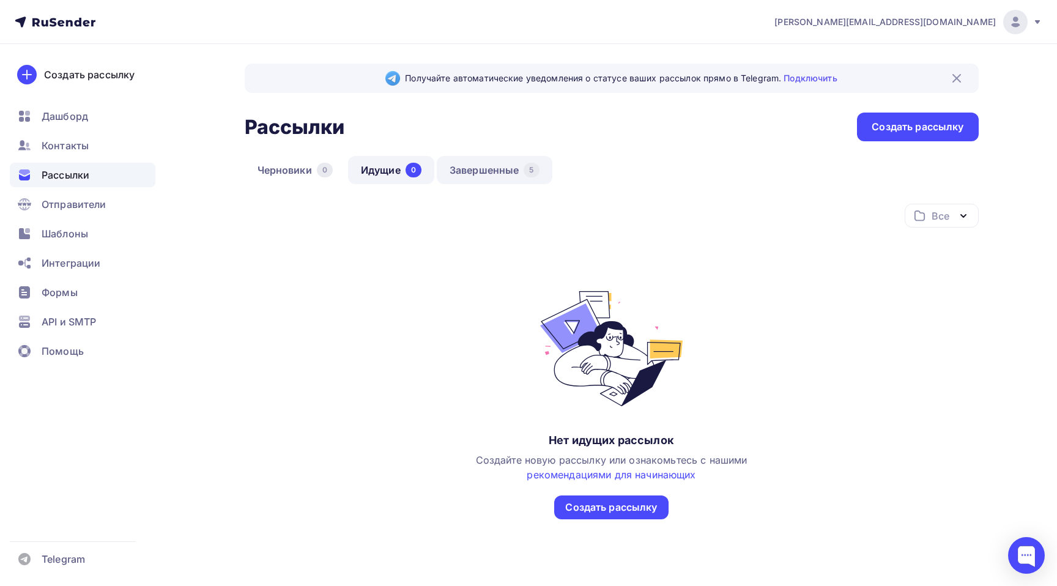
click at [497, 170] on link "Завершенные 5" at bounding box center [495, 170] width 116 height 28
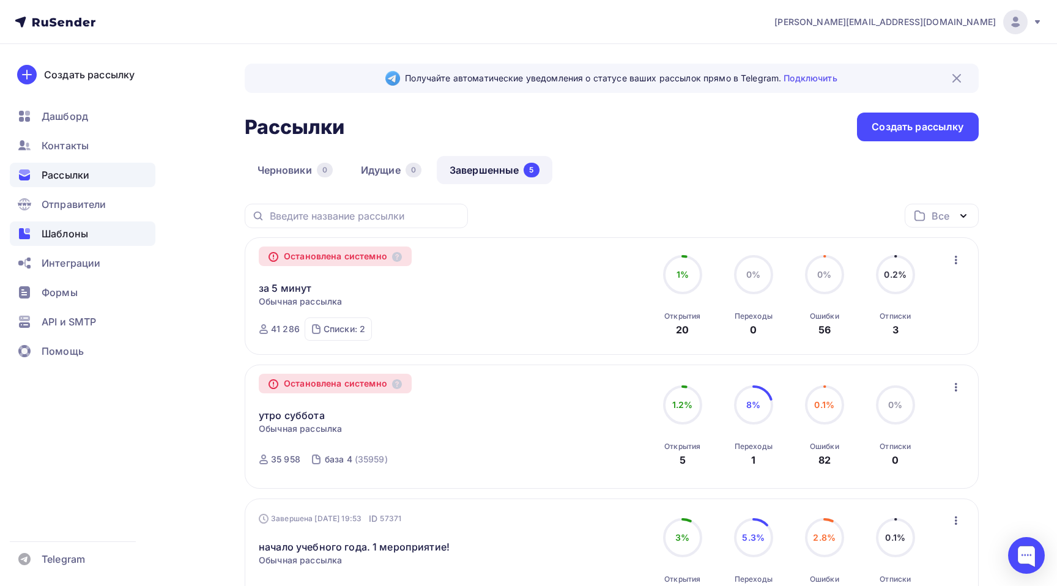
click at [72, 230] on span "Шаблоны" at bounding box center [65, 233] width 47 height 15
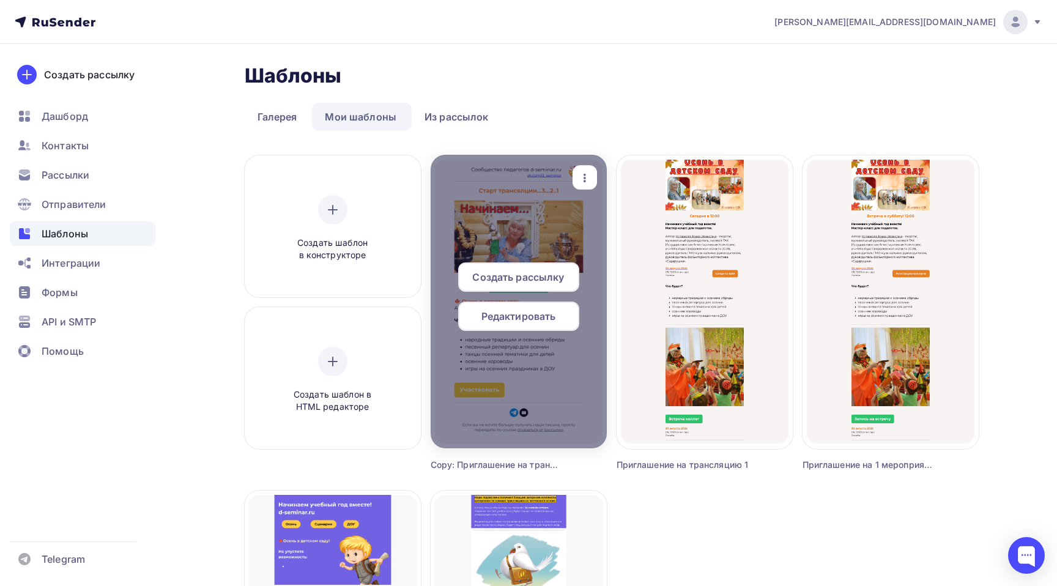
click at [589, 173] on icon "button" at bounding box center [585, 178] width 15 height 15
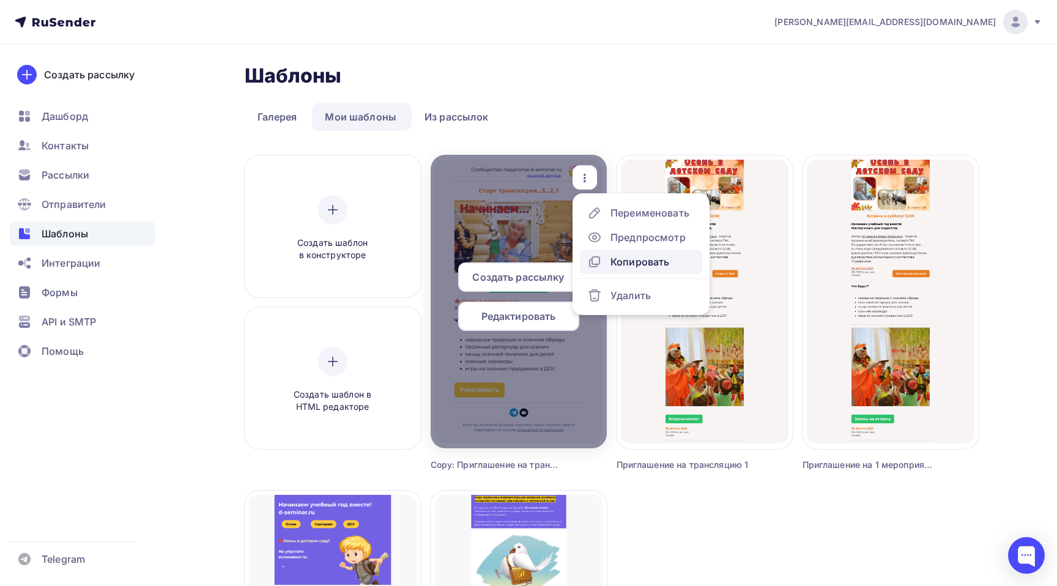
click at [628, 258] on div "Копировать" at bounding box center [640, 262] width 59 height 15
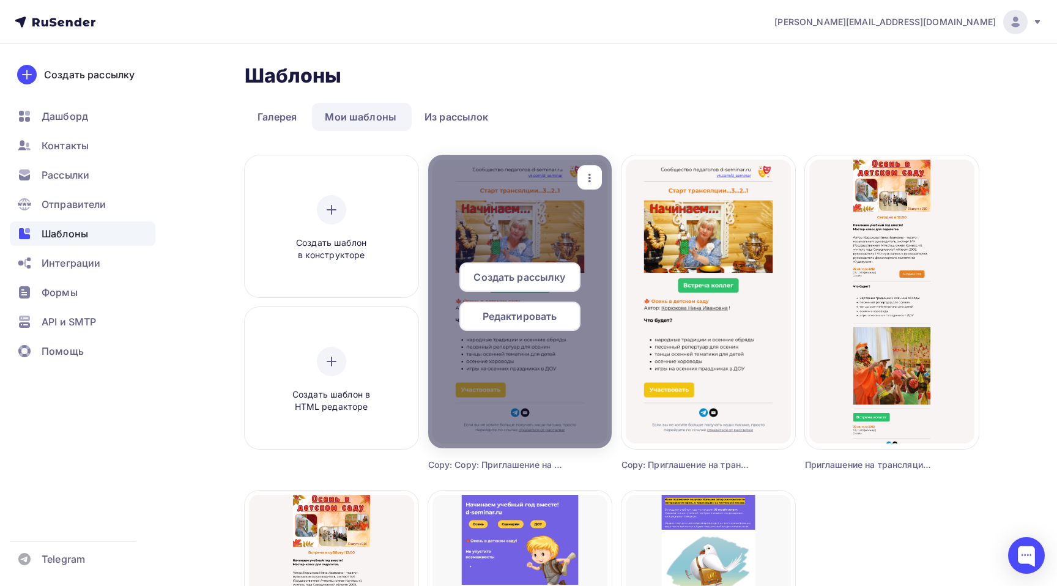
click at [537, 316] on span "Редактировать" at bounding box center [520, 316] width 75 height 15
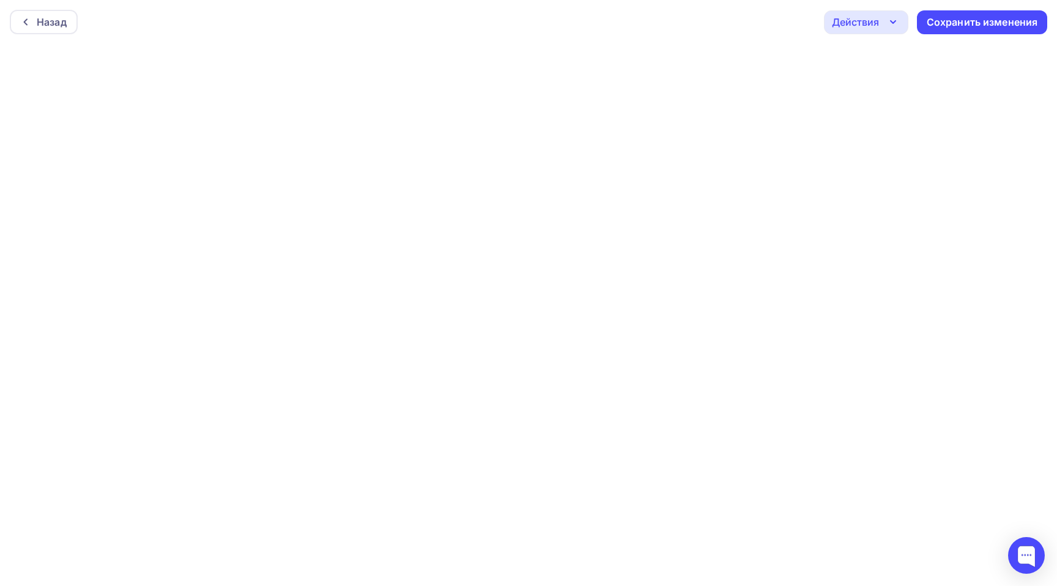
click at [905, 25] on div "Действия" at bounding box center [866, 22] width 84 height 24
click at [920, 53] on div "Отправить тестовое письмо" at bounding box center [932, 58] width 141 height 15
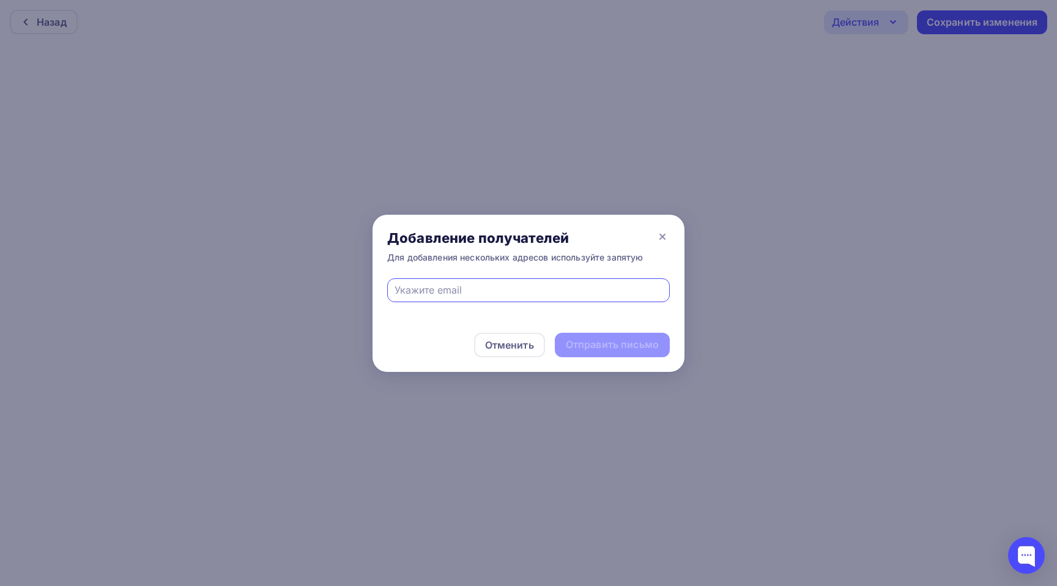
click at [458, 296] on input "text" at bounding box center [529, 290] width 269 height 15
type input "я"
type input "i"
type input "ass12Serg@yandex.ru"
click at [617, 340] on div "Отправить письмо" at bounding box center [612, 345] width 93 height 14
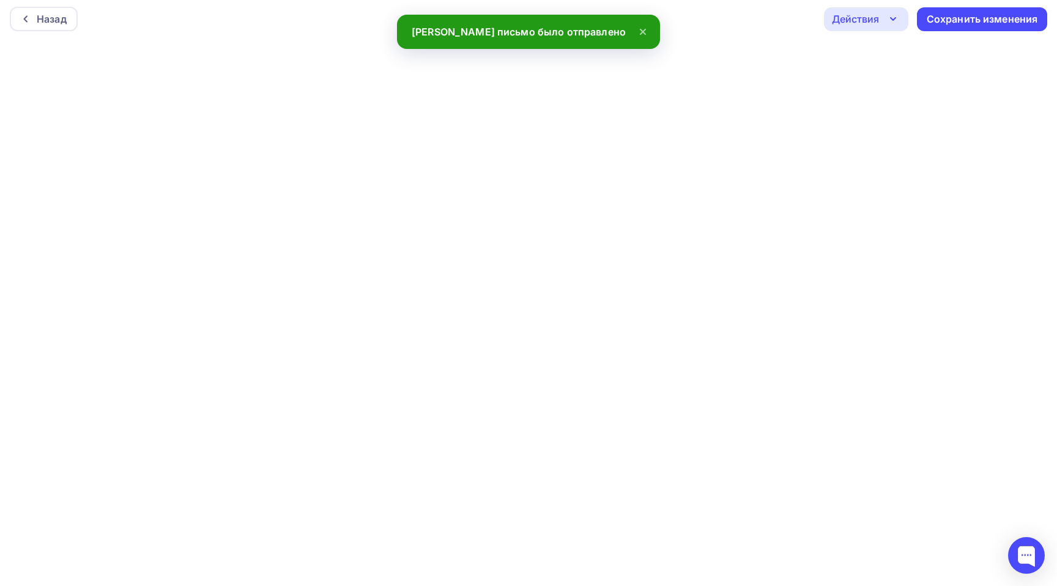
scroll to position [3, 0]
click at [942, 12] on div "Сохранить изменения" at bounding box center [982, 19] width 111 height 14
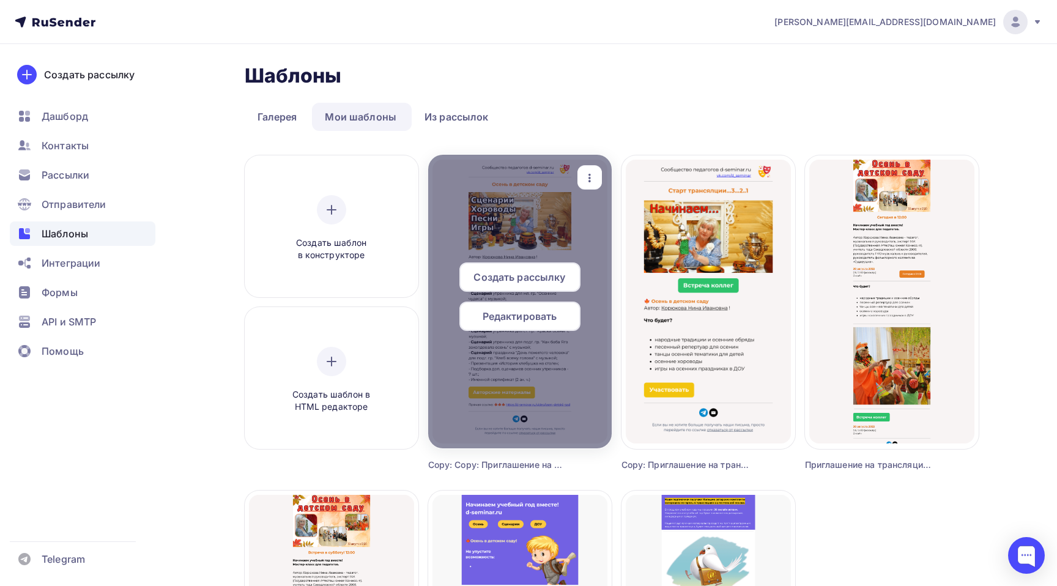
click at [540, 285] on div "Создать рассылку" at bounding box center [520, 277] width 121 height 29
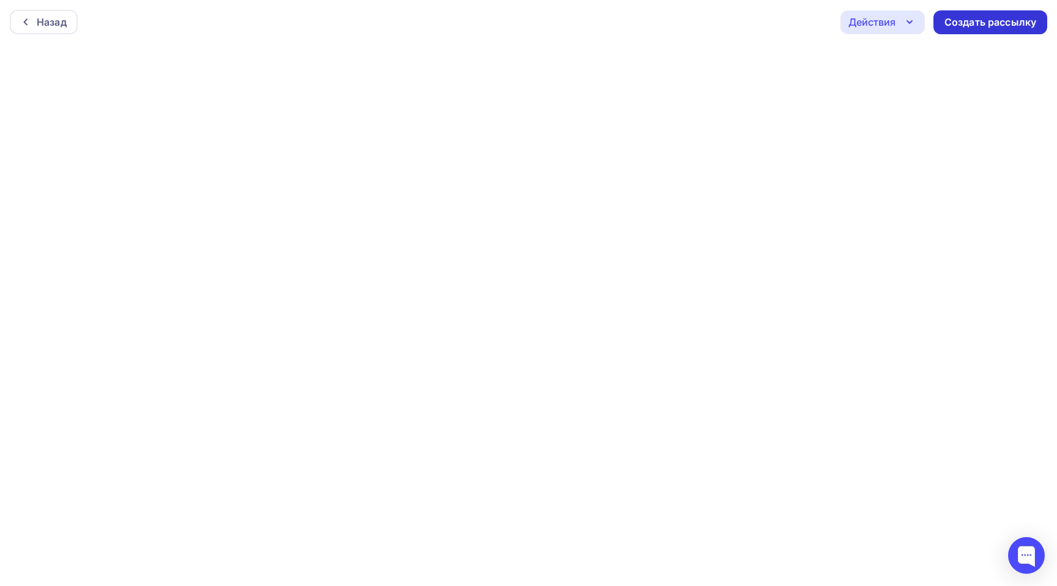
click at [1002, 24] on div "Создать рассылку" at bounding box center [991, 22] width 92 height 14
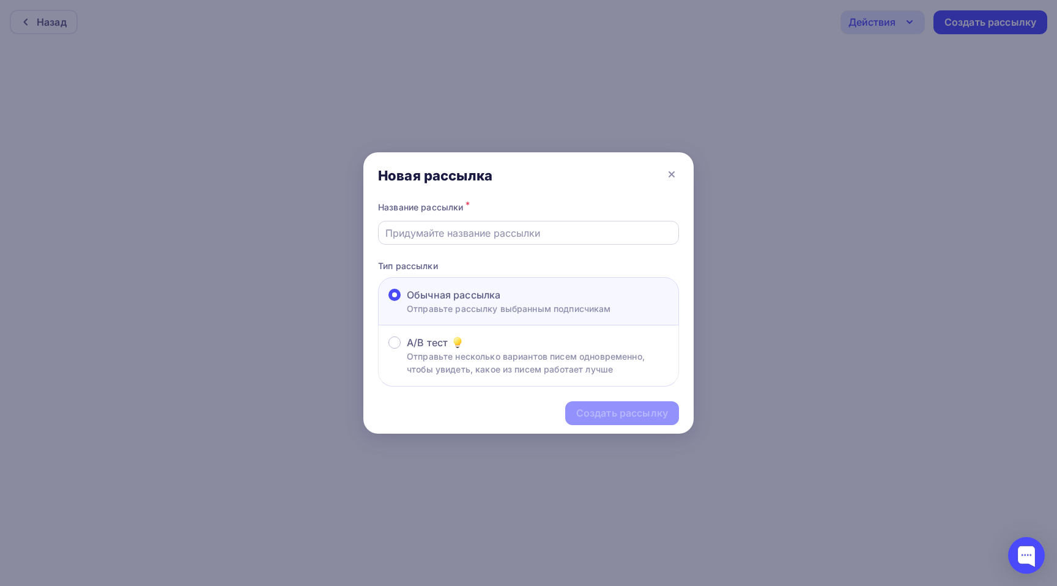
click at [502, 224] on div at bounding box center [528, 233] width 301 height 24
click at [498, 234] on input "text" at bounding box center [529, 233] width 287 height 15
paste input "Осень в детском саду"
paste input "🍂 Сценарии, игры, хороводы, песни"
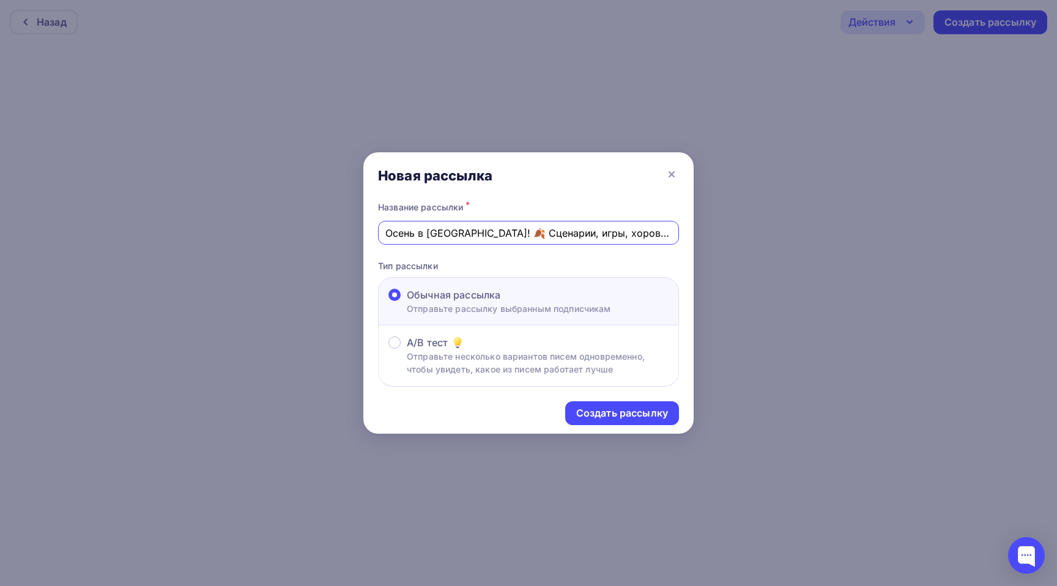
scroll to position [0, 1]
type input "Осень в детском саду! 🍂 Сценарии, игры, хороводы, песни"
click at [631, 412] on div "Создать рассылку" at bounding box center [622, 413] width 92 height 14
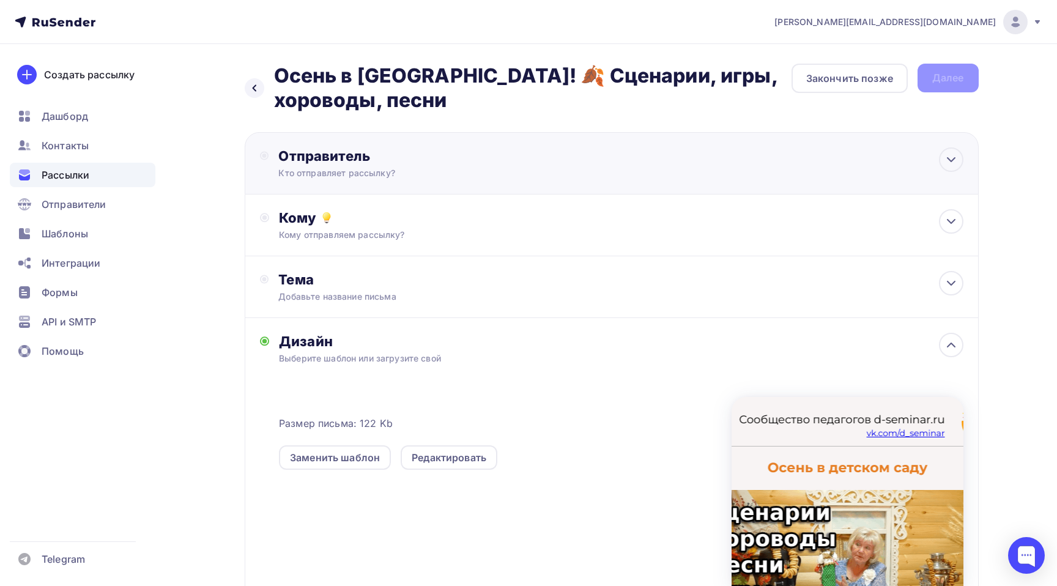
click at [543, 165] on div "Отправитель Кто отправляет рассылку? Email * margo@d-seminar.ru info@d-seminar.…" at bounding box center [410, 163] width 265 height 32
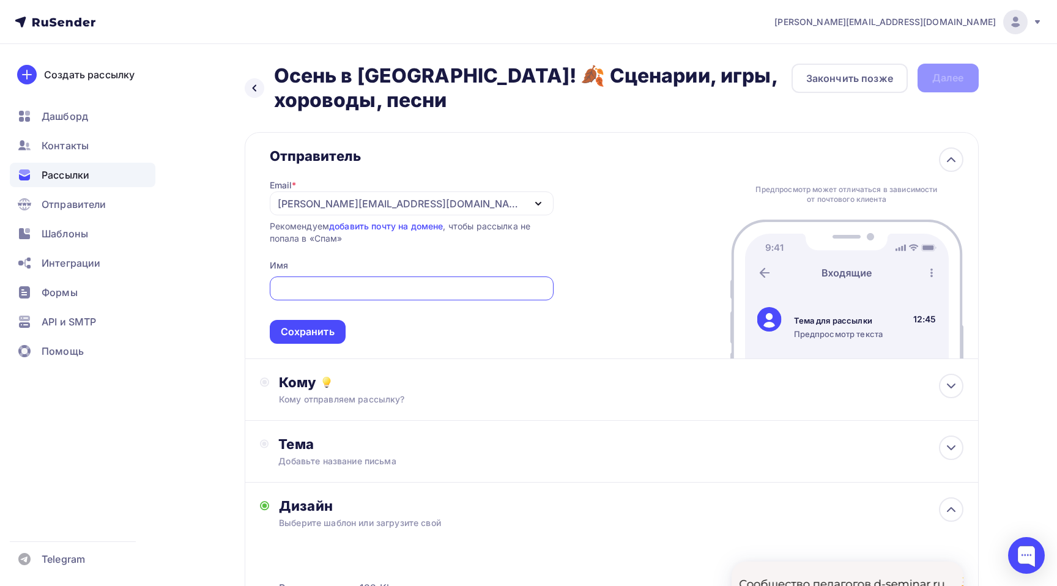
click at [469, 206] on div "[PERSON_NAME][EMAIL_ADDRESS][DOMAIN_NAME]" at bounding box center [412, 204] width 284 height 24
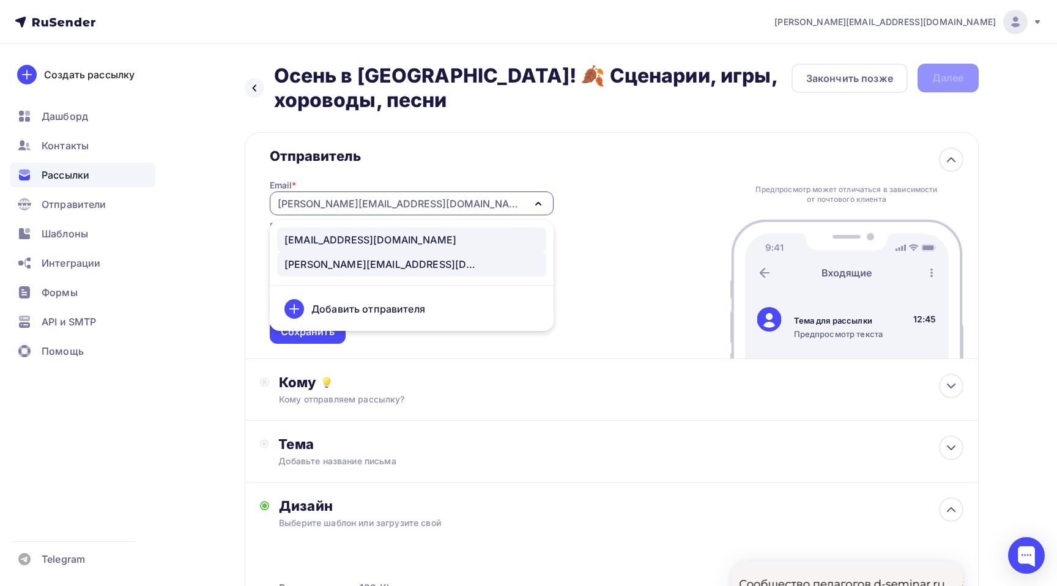
click at [383, 249] on link "[EMAIL_ADDRESS][DOMAIN_NAME]" at bounding box center [411, 240] width 269 height 24
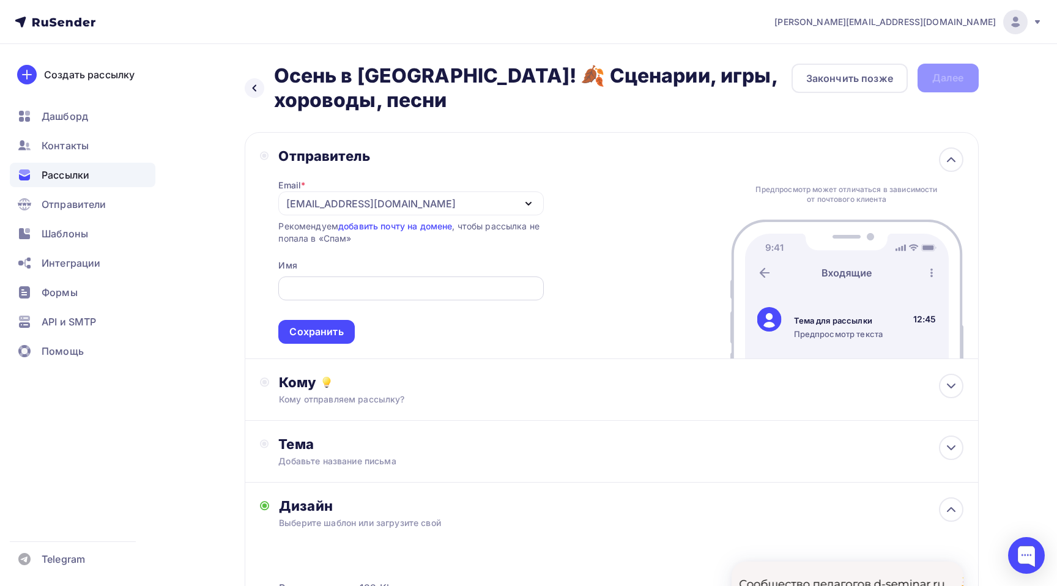
click at [329, 284] on input "text" at bounding box center [411, 288] width 251 height 15
type input "V"
type input "Маргарита Чернавцева"
click at [313, 326] on div "Сохранить" at bounding box center [316, 332] width 54 height 14
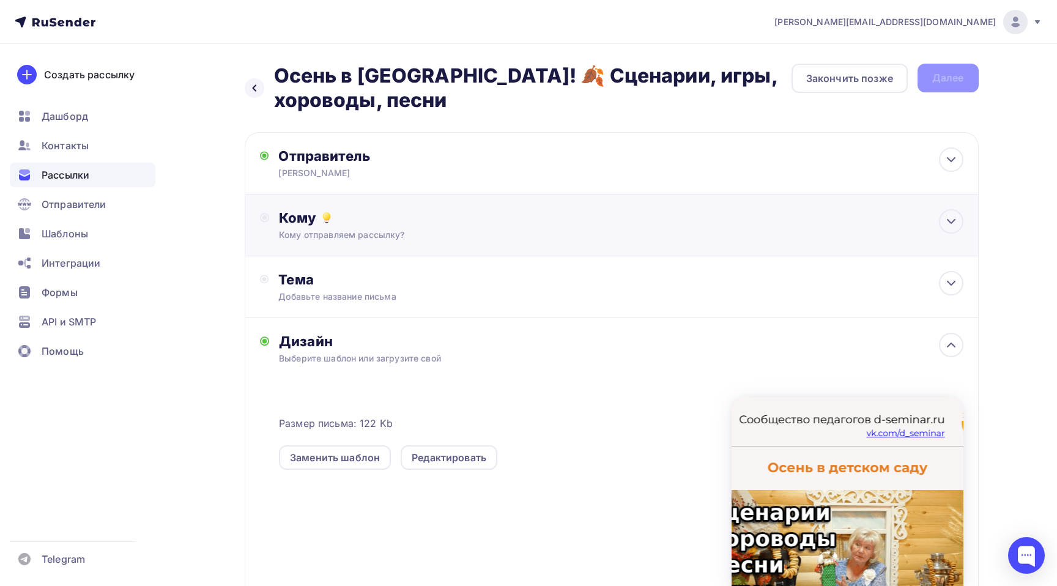
click at [403, 234] on div "Кому отправляем рассылку?" at bounding box center [587, 235] width 616 height 12
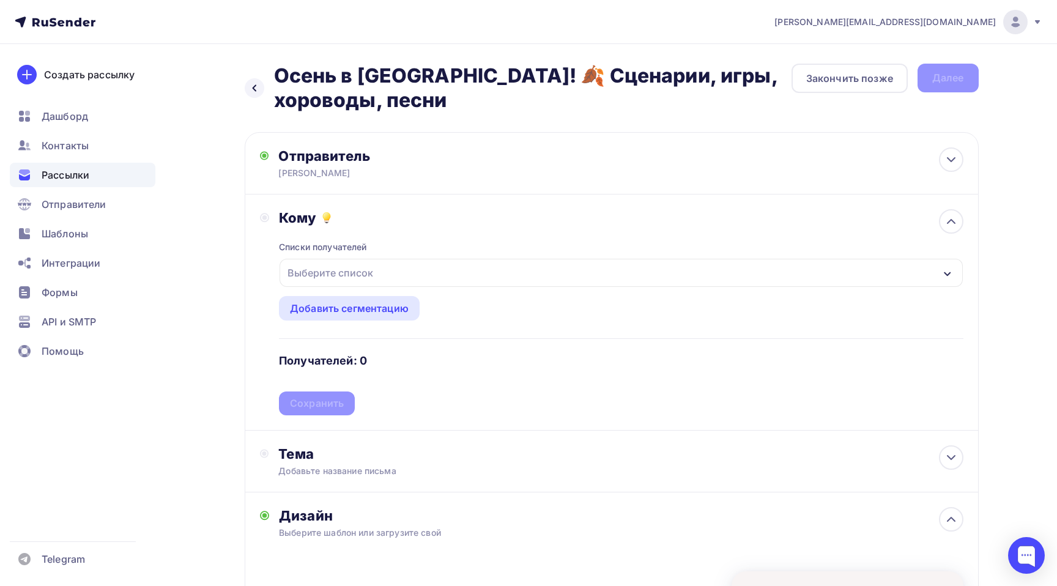
click at [366, 287] on div "Выберите список" at bounding box center [621, 273] width 683 height 28
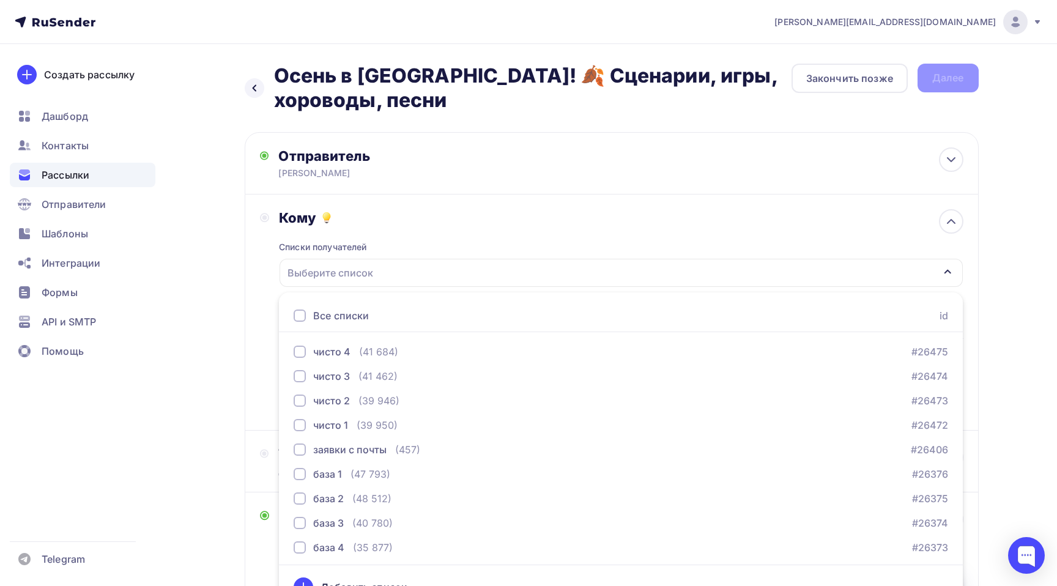
scroll to position [24, 0]
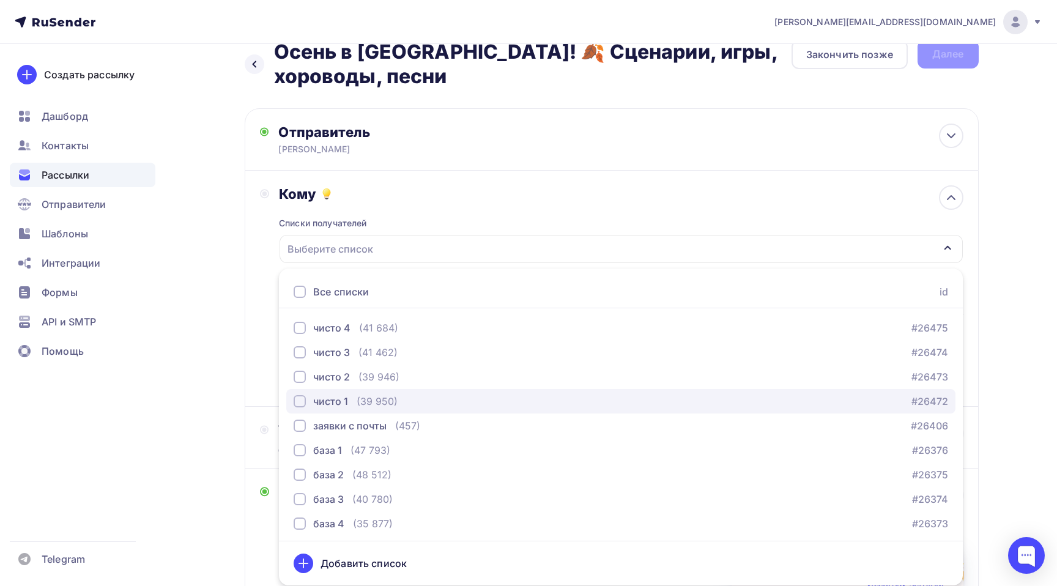
click at [326, 401] on div "чисто 1" at bounding box center [330, 401] width 35 height 15
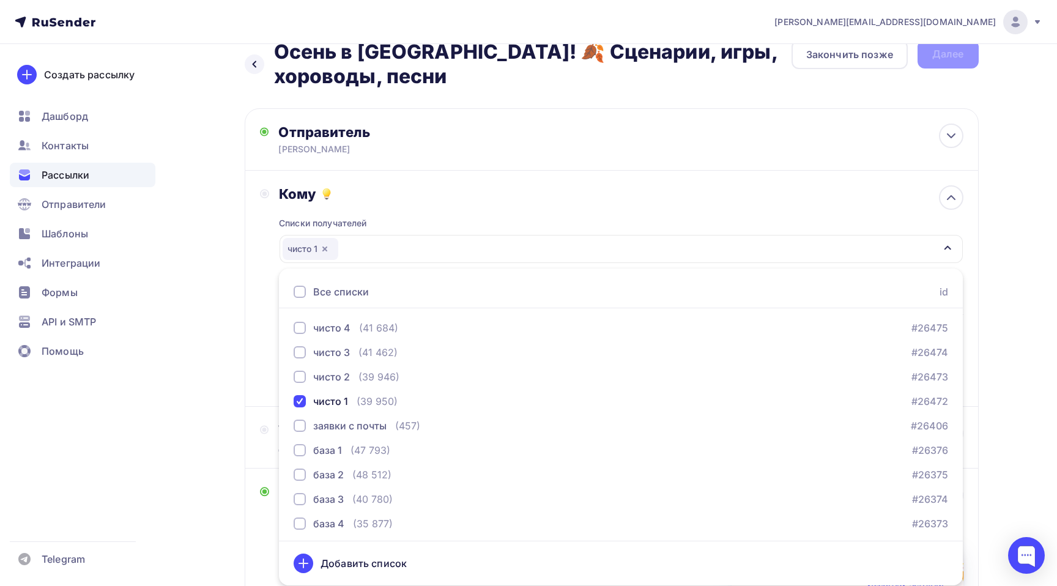
click at [1014, 248] on div "Назад Осень в детском саду! 🍂 Сценарии, игры, хороводы, песни Осень в детском с…" at bounding box center [529, 450] width 1003 height 860
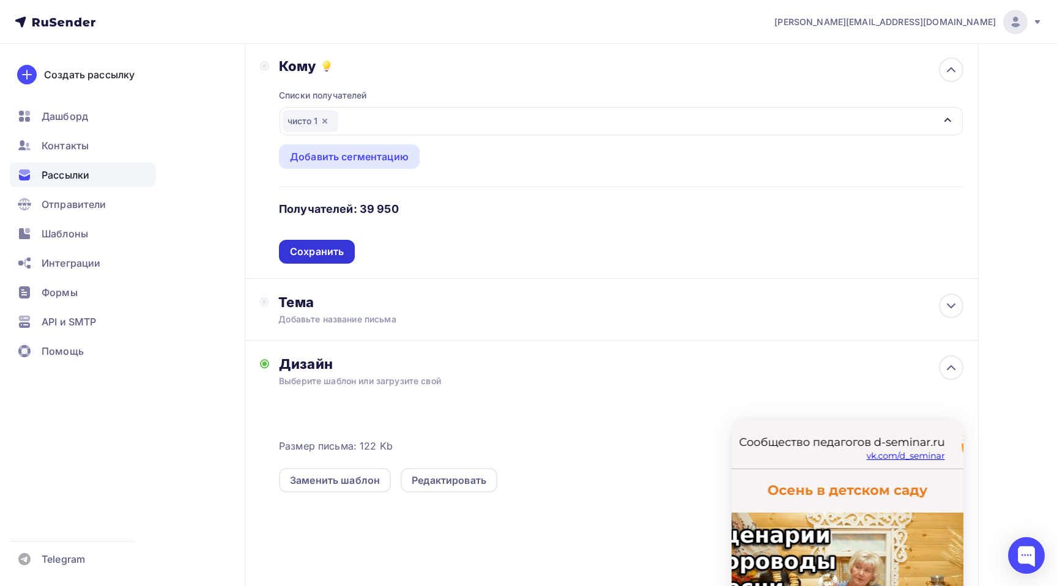
click at [337, 250] on div "Сохранить" at bounding box center [317, 252] width 54 height 14
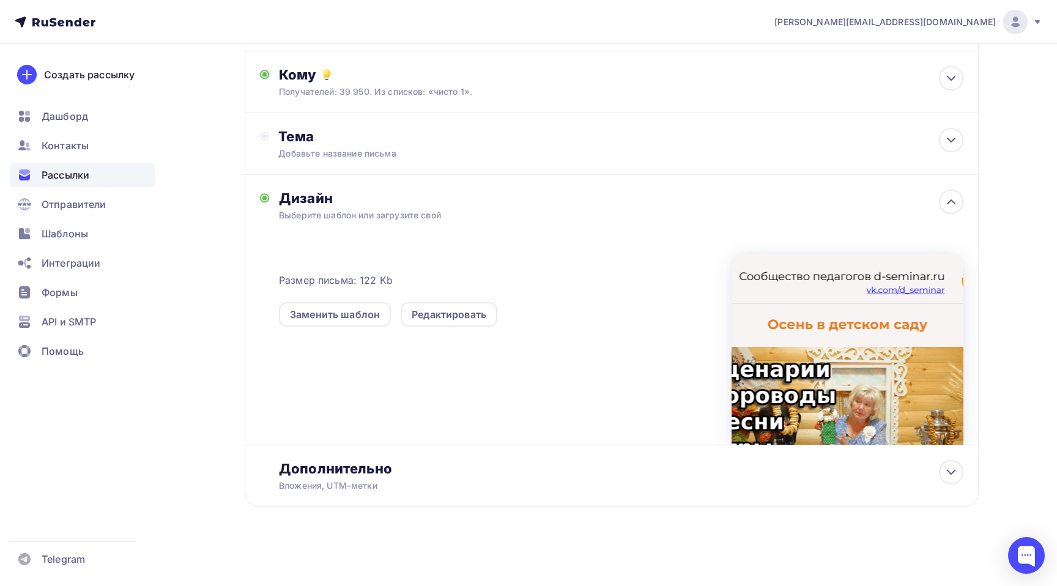
scroll to position [145, 0]
click at [561, 126] on div "Тема Добавьте название письма Тема * Рекомендуем использовать не более 150 симв…" at bounding box center [612, 144] width 734 height 62
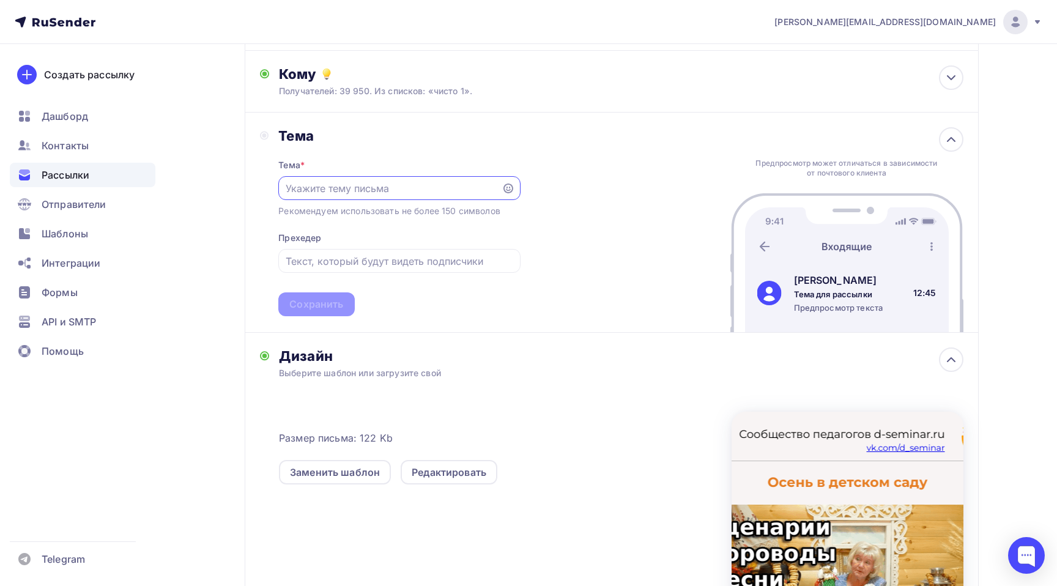
scroll to position [0, 0]
click at [346, 188] on input "text" at bounding box center [390, 188] width 209 height 15
paste input "🍂 Сценарии, игры, хороводы, песни"
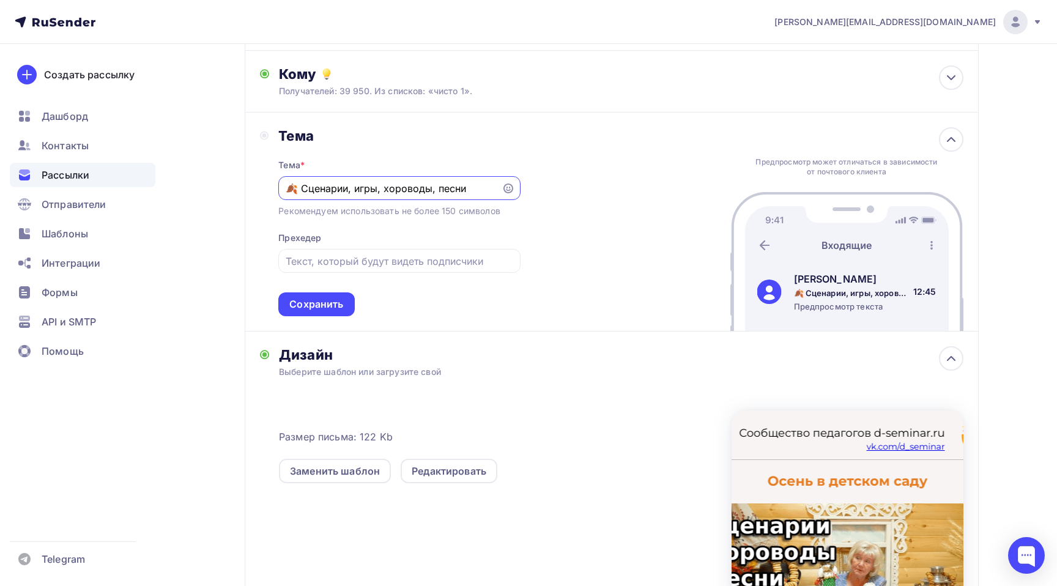
click at [286, 187] on div "🍂 Сценарии, игры, хороводы, песни" at bounding box center [399, 188] width 242 height 24
drag, startPoint x: 408, startPoint y: 187, endPoint x: 398, endPoint y: 187, distance: 9.2
click at [398, 187] on input "Осень в детском саду 🍂 Сценарии, игры, хороводы, песни" at bounding box center [390, 188] width 209 height 15
type input "Осень в детском саду 🍂 Сценарии, игры, хороводы, песни"
click at [379, 245] on div "Тема * Осень в детском саду 🍂 Сценарии, игры, хороводы, песни Рекомендуем испол…" at bounding box center [399, 230] width 242 height 172
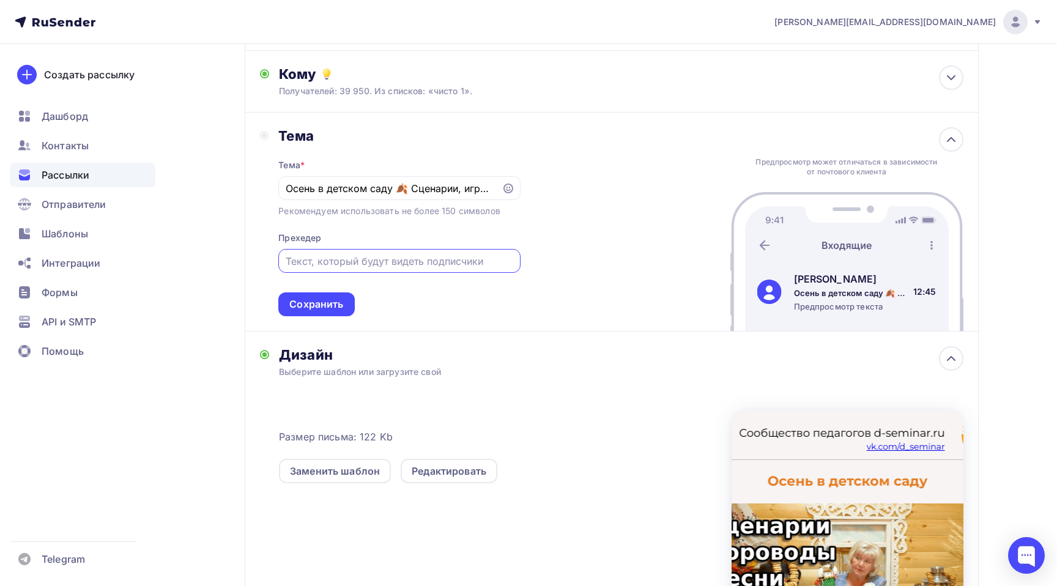
click at [375, 256] on input "text" at bounding box center [400, 261] width 228 height 15
type input "Авторские материалы от коллег."
click at [334, 297] on div "Сохранить" at bounding box center [316, 305] width 76 height 24
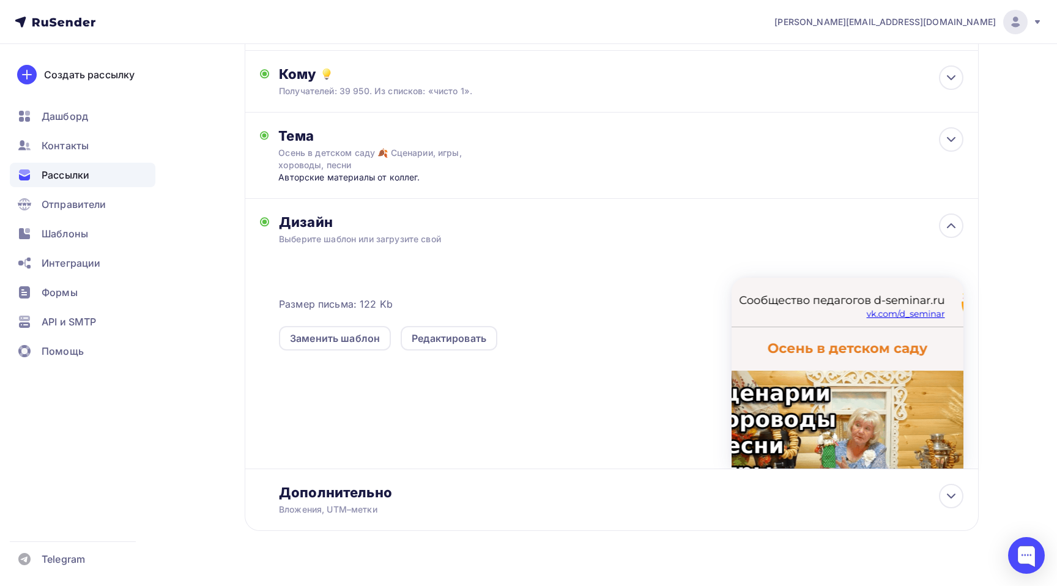
scroll to position [170, 0]
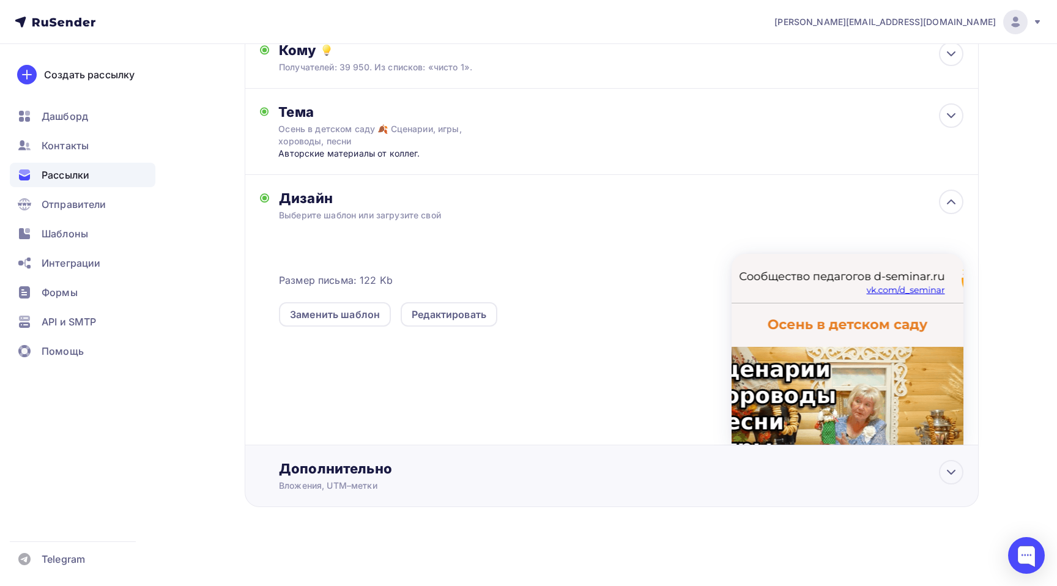
click at [397, 482] on div "Вложения, UTM–метки" at bounding box center [587, 486] width 616 height 12
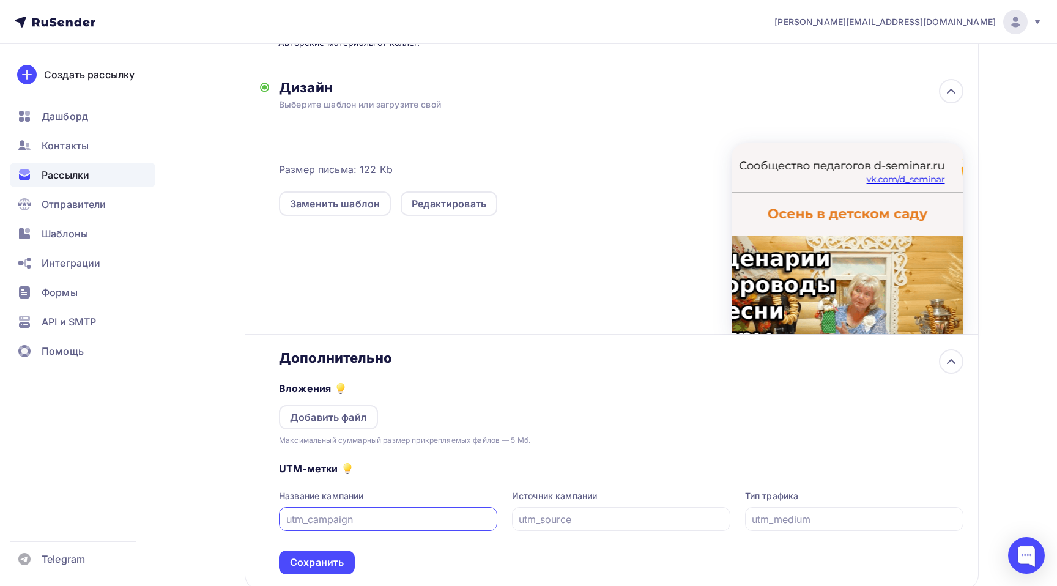
scroll to position [310, 0]
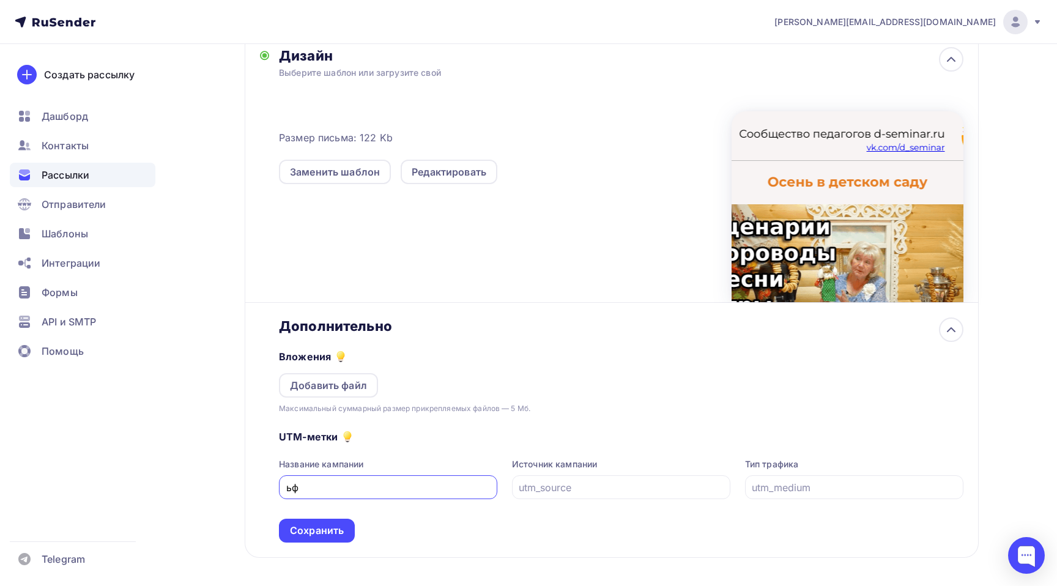
type input "ь"
type input "mail"
click at [612, 495] on input "text" at bounding box center [621, 487] width 204 height 15
type input "osen"
click at [811, 498] on div at bounding box center [854, 487] width 218 height 24
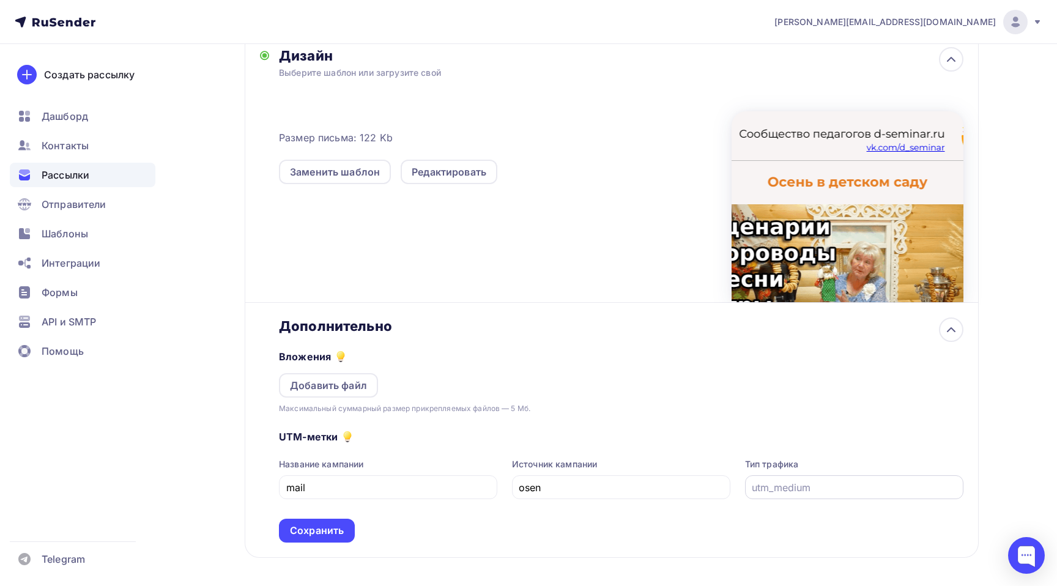
click at [800, 487] on input "text" at bounding box center [854, 487] width 204 height 15
click at [331, 534] on div "Сохранить" at bounding box center [317, 531] width 54 height 14
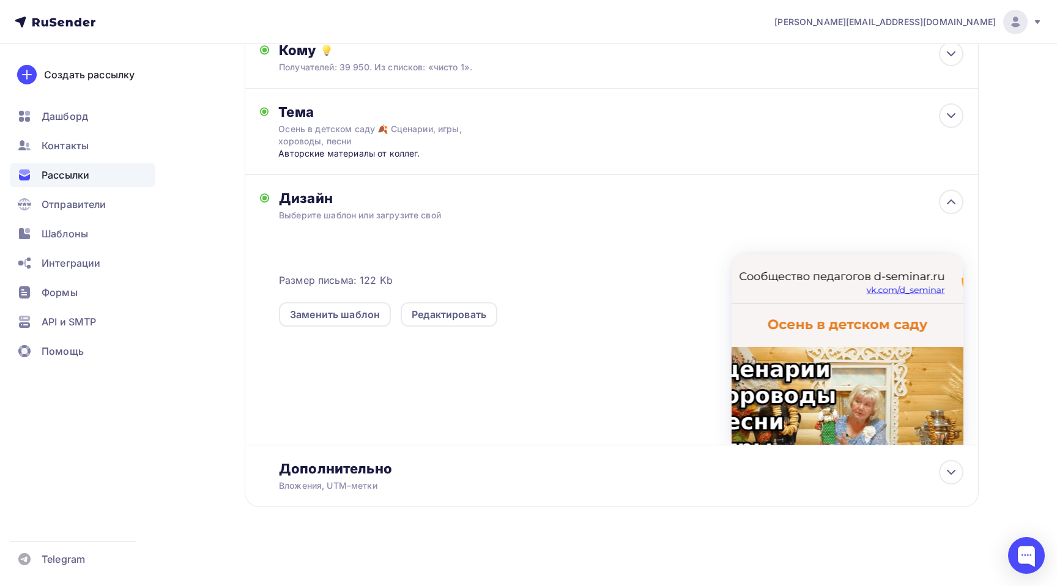
scroll to position [170, 0]
click at [632, 475] on div "Дополнительно" at bounding box center [621, 468] width 684 height 17
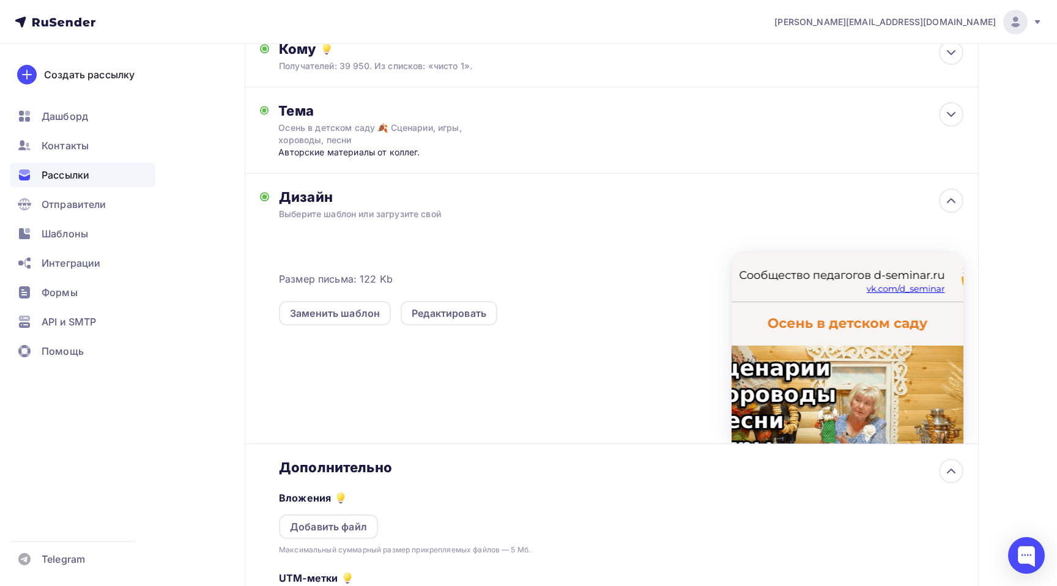
scroll to position [364, 0]
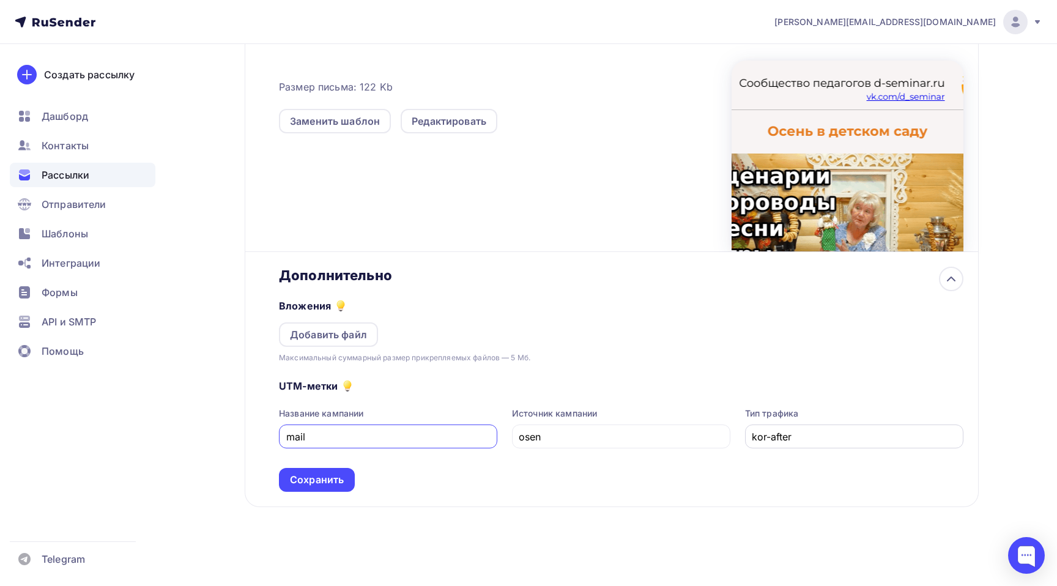
click at [808, 440] on input "kor-after" at bounding box center [854, 437] width 204 height 15
type input "kor-after1"
click at [306, 490] on div "Сохранить" at bounding box center [317, 480] width 76 height 24
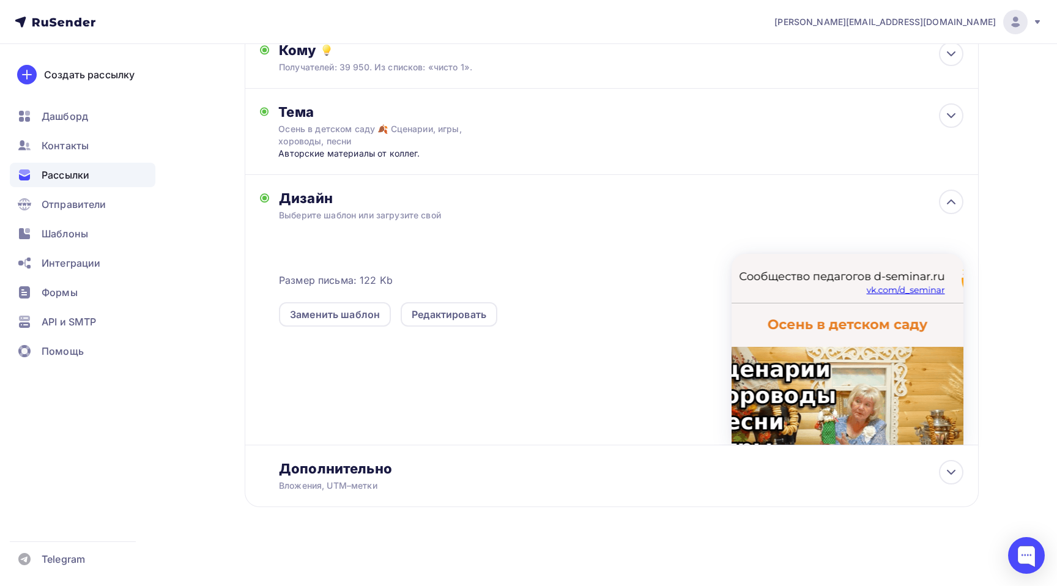
scroll to position [0, 0]
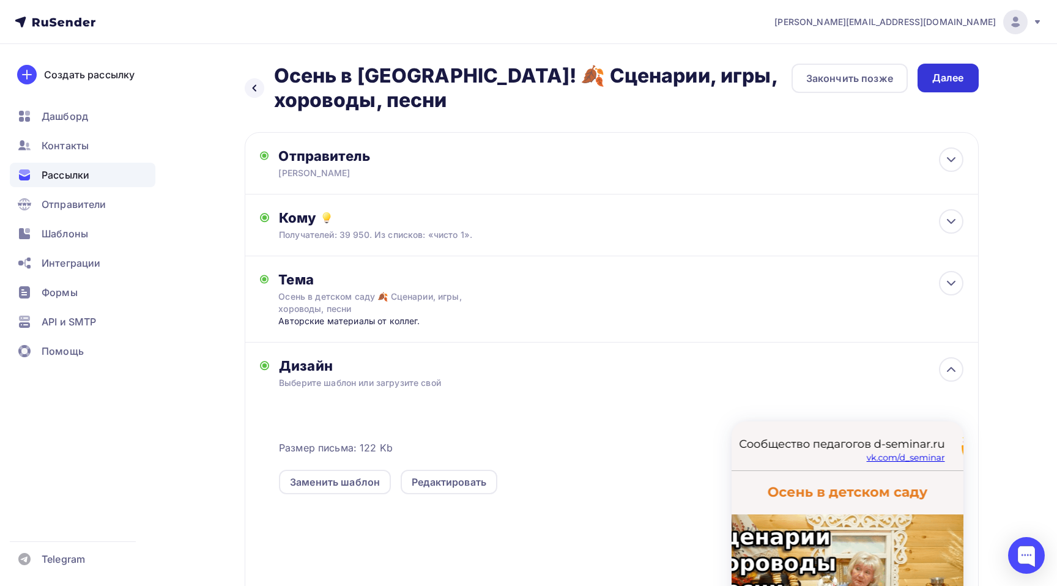
click at [953, 83] on div "Далее" at bounding box center [949, 78] width 32 height 14
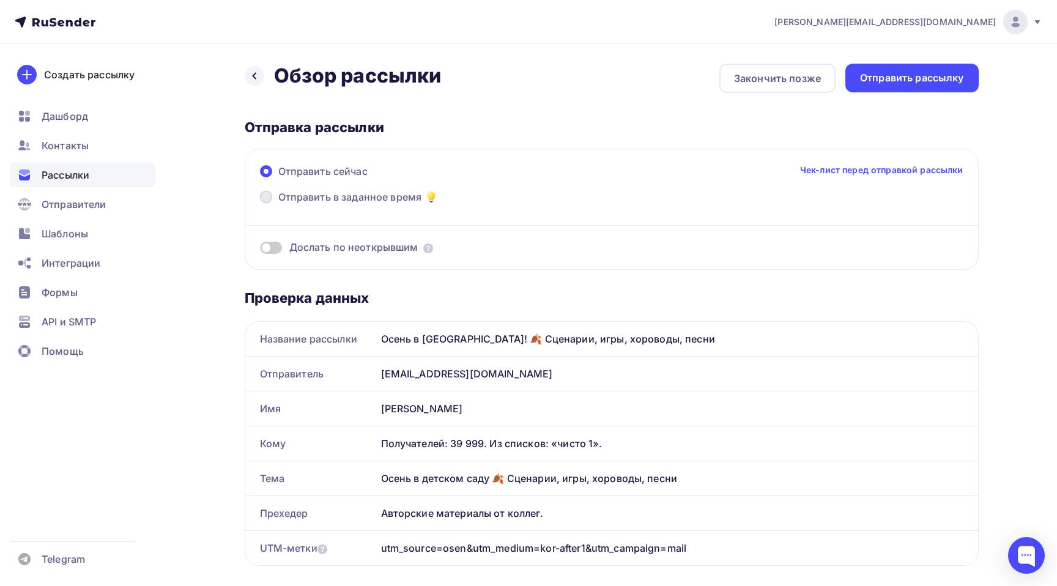
click at [366, 194] on span "Отправить в заданное время" at bounding box center [350, 197] width 144 height 15
click at [278, 204] on input "Отправить в заданное время" at bounding box center [278, 204] width 0 height 0
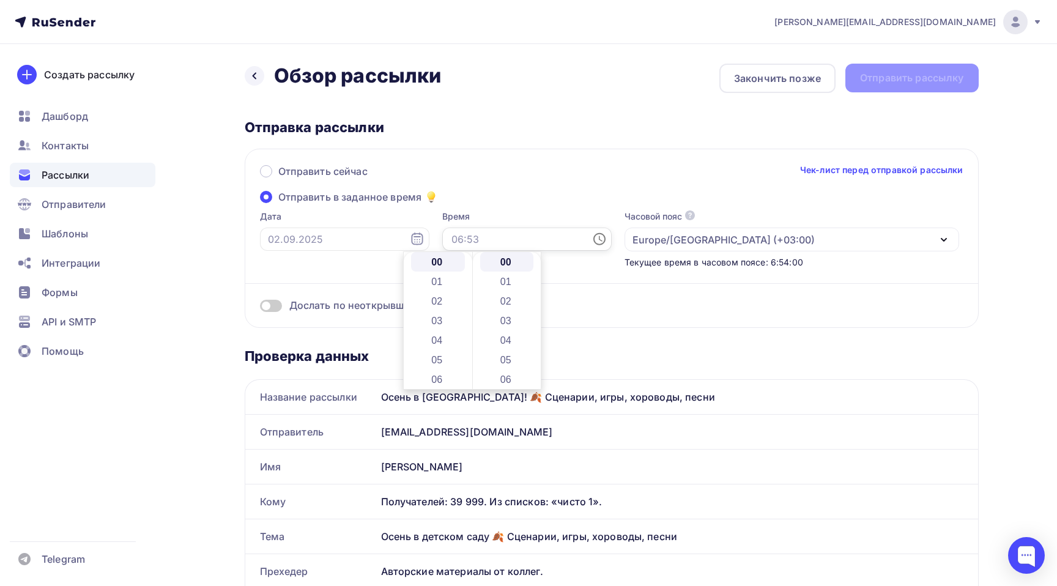
click at [442, 244] on input "text" at bounding box center [527, 239] width 170 height 23
click at [477, 240] on input "11" at bounding box center [527, 239] width 170 height 23
type input "11"
click at [439, 363] on li "11" at bounding box center [438, 359] width 54 height 20
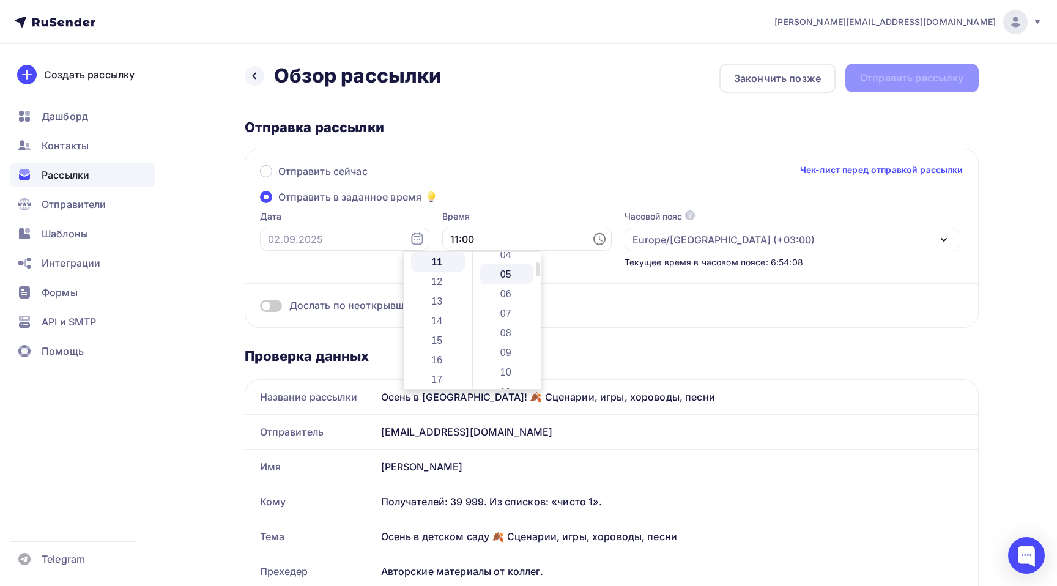
click at [518, 276] on li "05" at bounding box center [507, 274] width 54 height 20
type input "11:05"
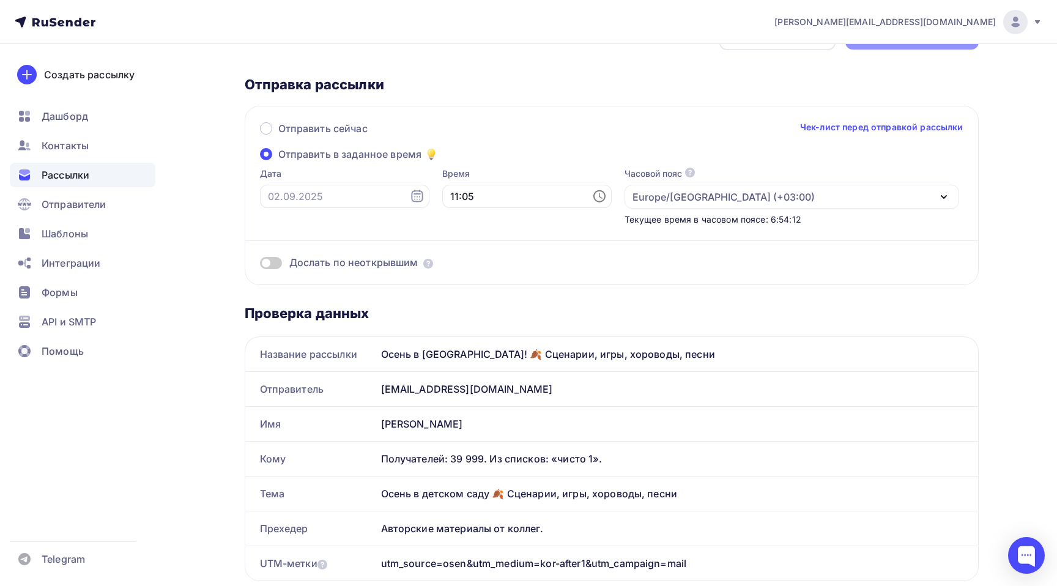
scroll to position [0, 0]
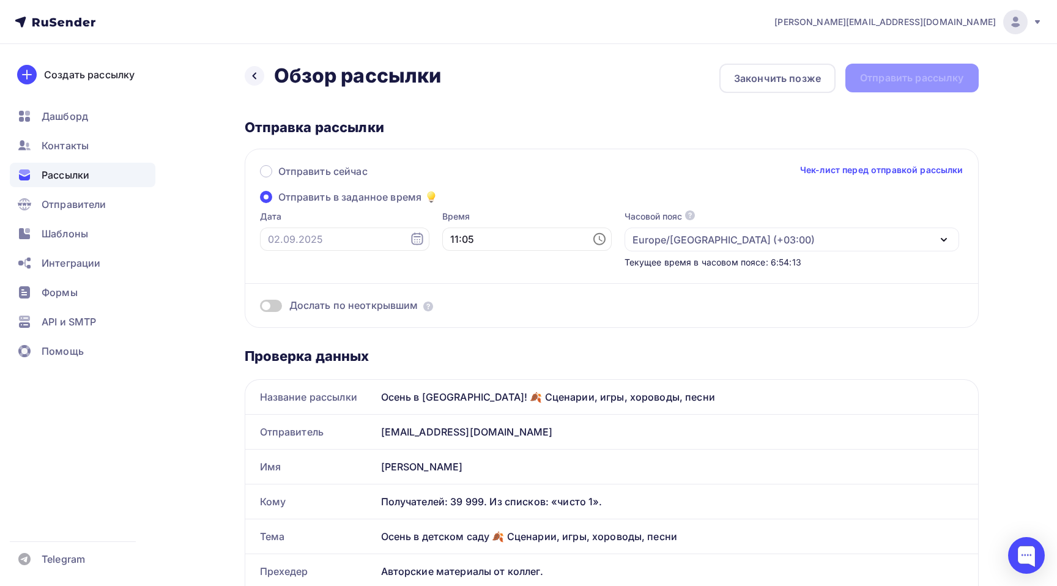
click at [914, 73] on div "Назад Обзор рассылки Обзор рассылки Закончить позже Отправить рассылку" at bounding box center [612, 78] width 734 height 29
click at [303, 234] on input "text" at bounding box center [345, 239] width 170 height 23
click at [298, 327] on div "2" at bounding box center [298, 325] width 20 height 11
type input "02.09.2025"
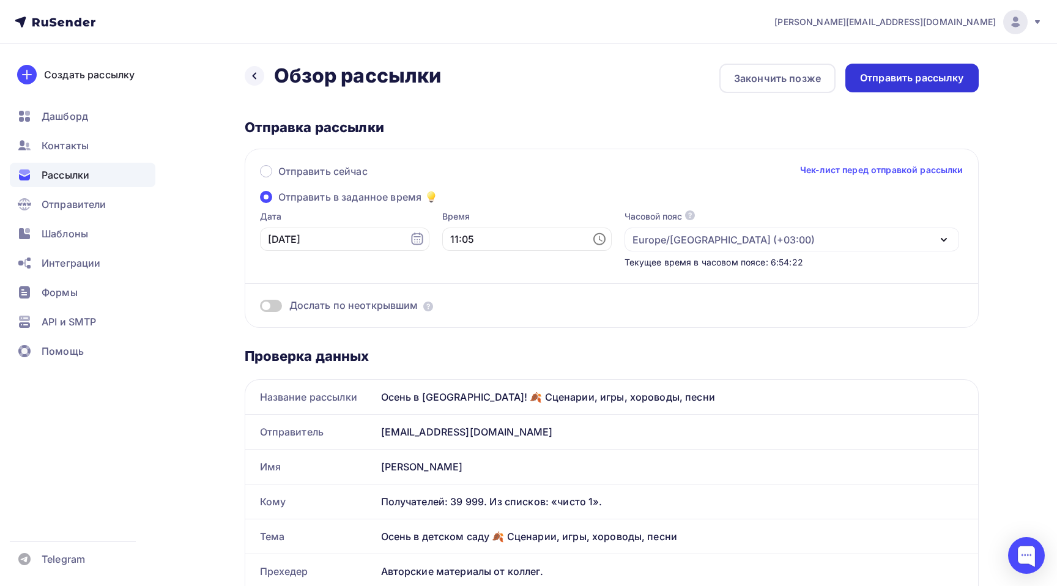
click at [932, 87] on div "Отправить рассылку" at bounding box center [912, 78] width 133 height 29
